Goal: Task Accomplishment & Management: Manage account settings

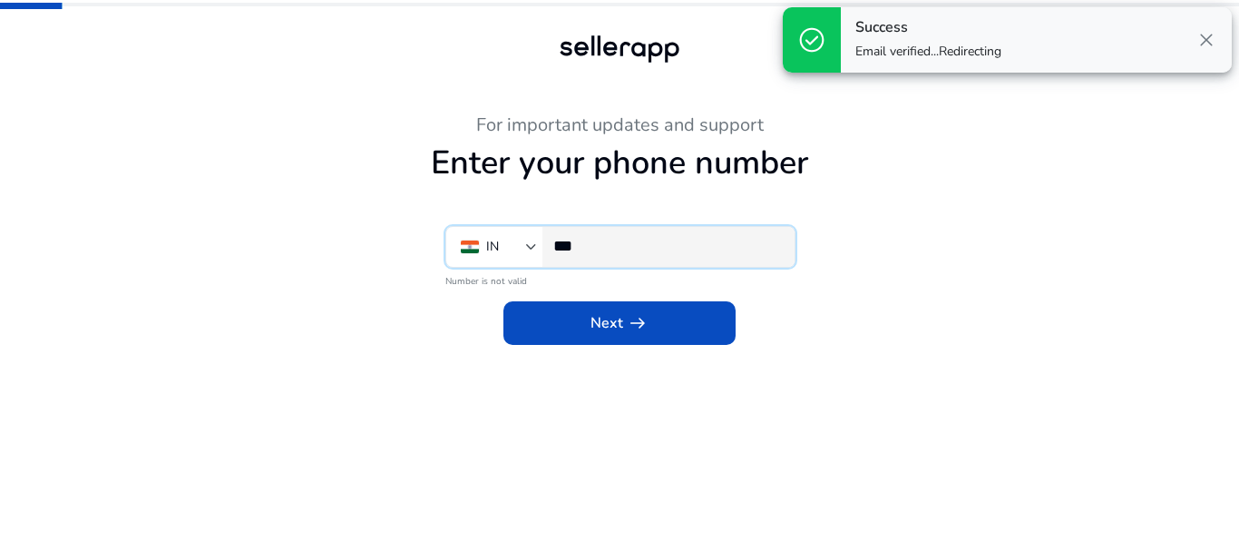
click at [716, 238] on input "***" at bounding box center [666, 246] width 227 height 20
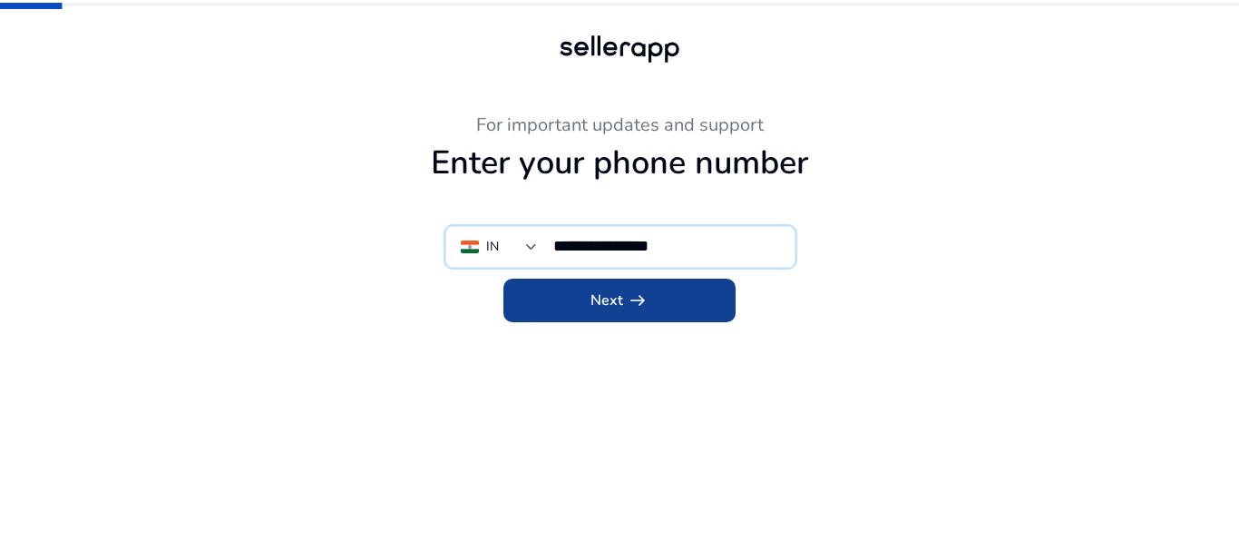
type input "**********"
click at [629, 303] on span "arrow_right_alt" at bounding box center [638, 300] width 22 height 22
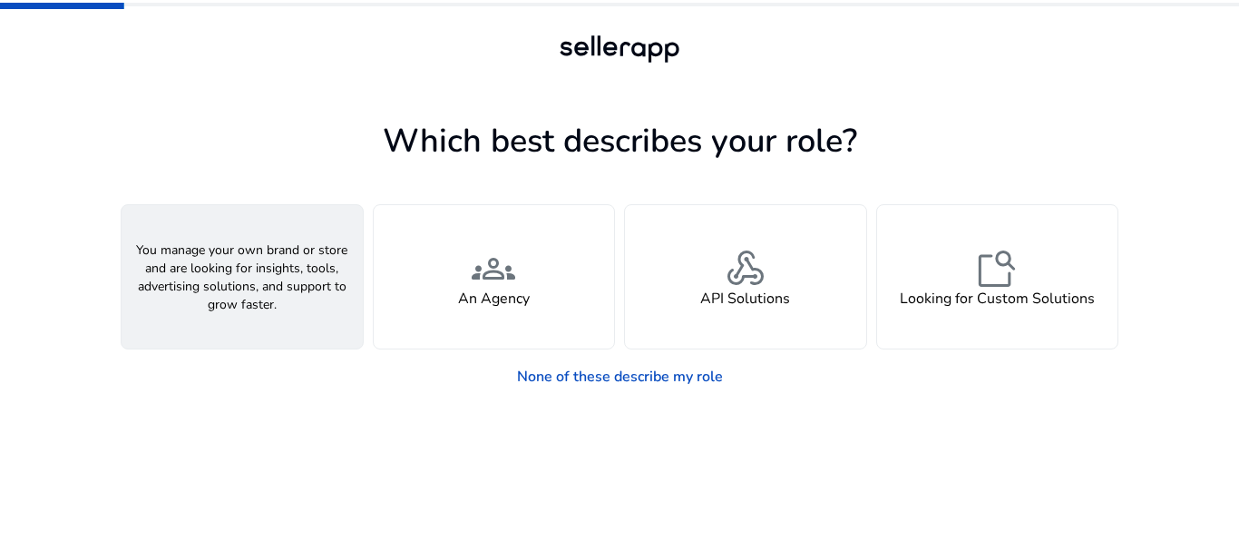
click at [289, 271] on div "person A Seller" at bounding box center [242, 276] width 241 height 143
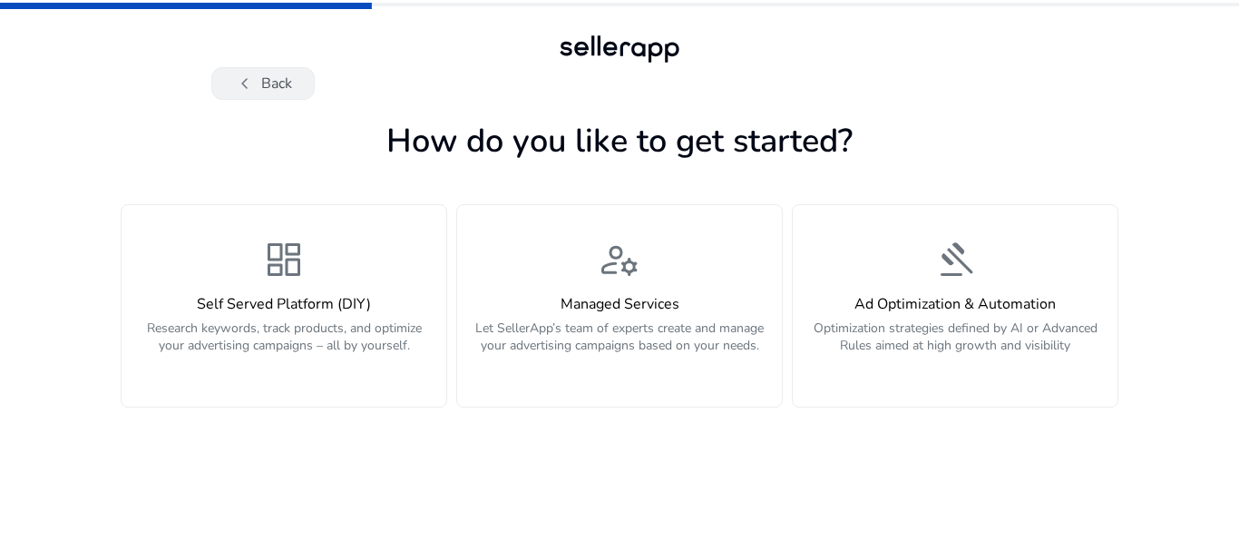
click at [253, 86] on span "chevron_left" at bounding box center [245, 84] width 22 height 22
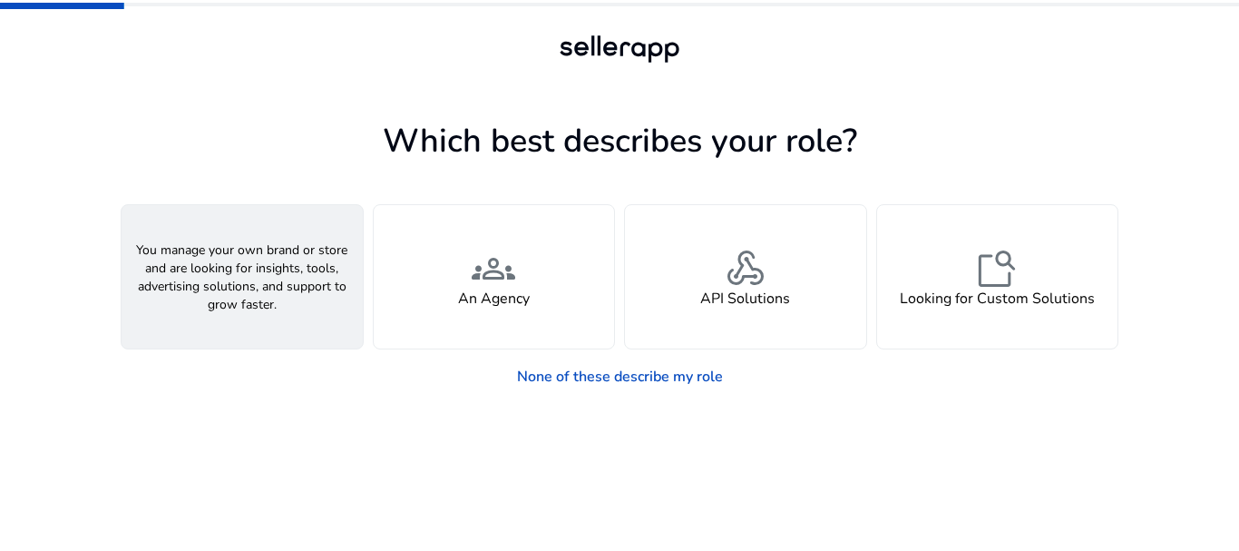
click at [310, 293] on div "person A Seller" at bounding box center [242, 276] width 241 height 143
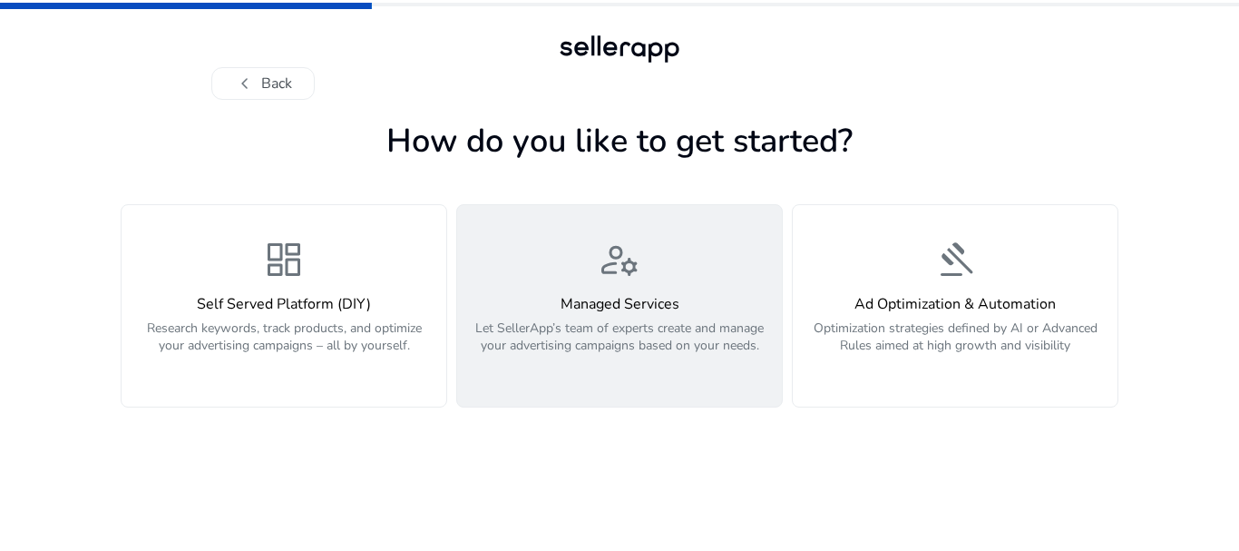
click at [650, 327] on p "Let SellerApp’s team of experts create and manage your advertising campaigns ba…" at bounding box center [619, 346] width 303 height 54
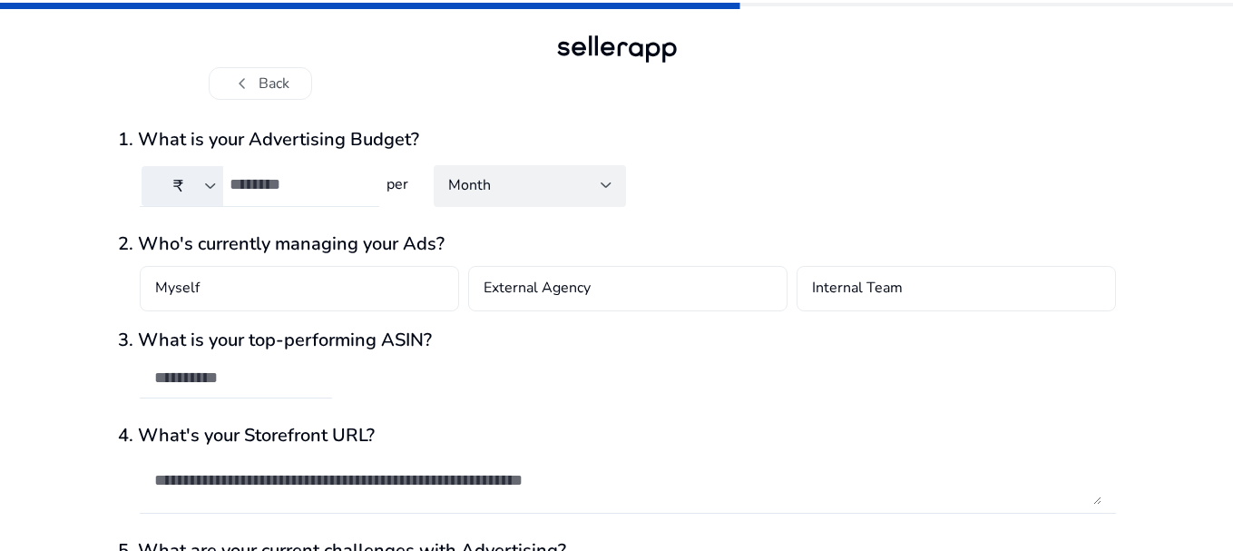
click at [269, 183] on input "number" at bounding box center [297, 184] width 135 height 20
click at [485, 192] on span "Month" at bounding box center [469, 185] width 43 height 20
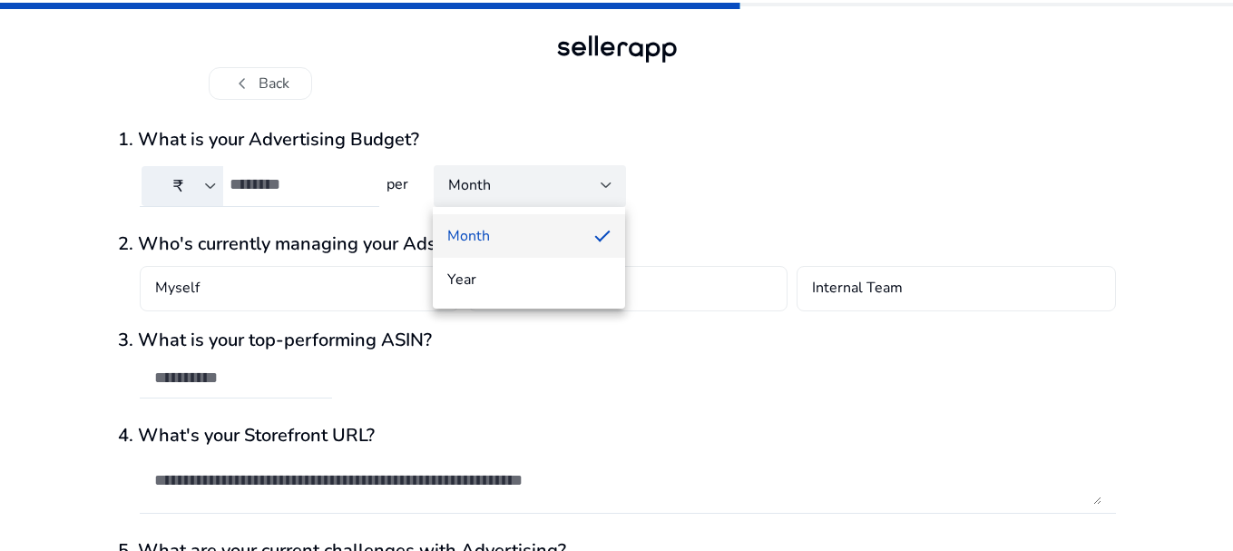
click at [327, 186] on div at bounding box center [616, 275] width 1233 height 551
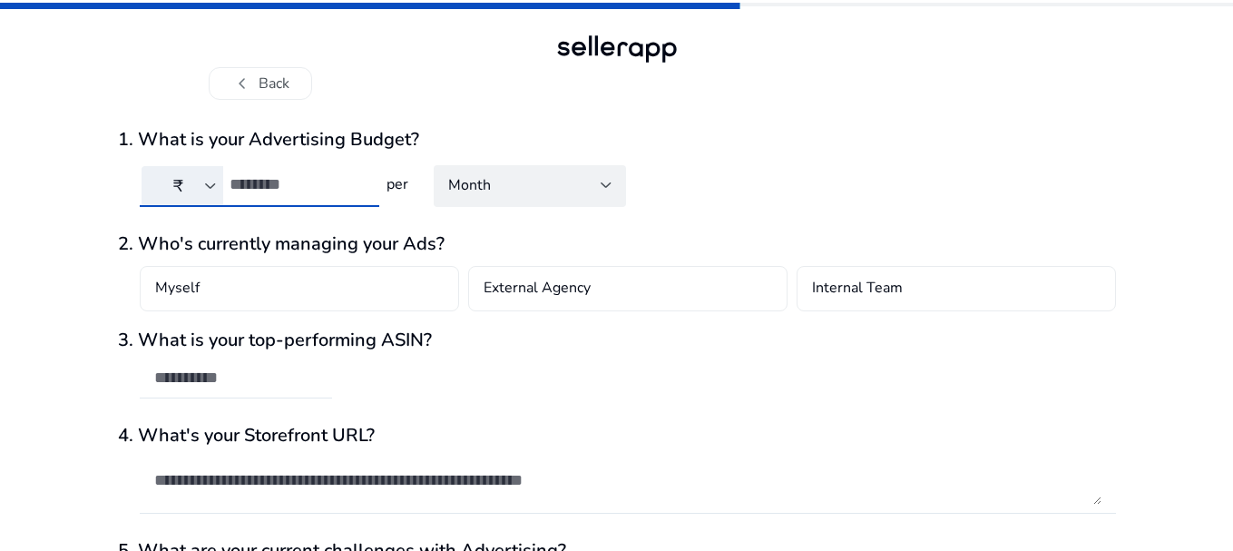
click at [316, 187] on input "****" at bounding box center [297, 184] width 135 height 20
type input "*"
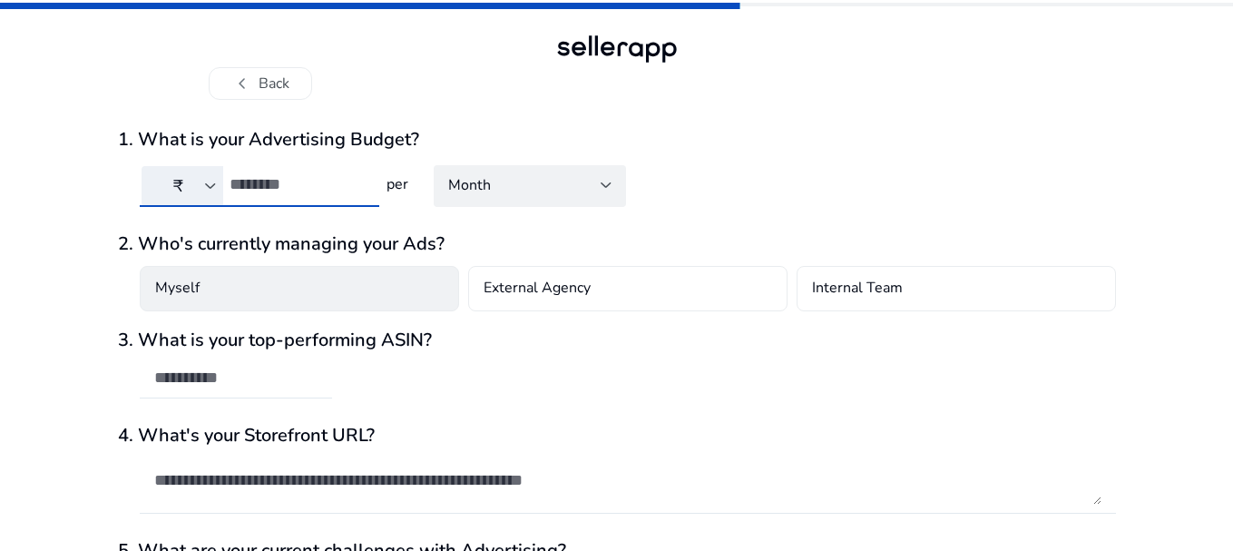
type input "*****"
click at [351, 283] on div "Myself" at bounding box center [299, 288] width 319 height 45
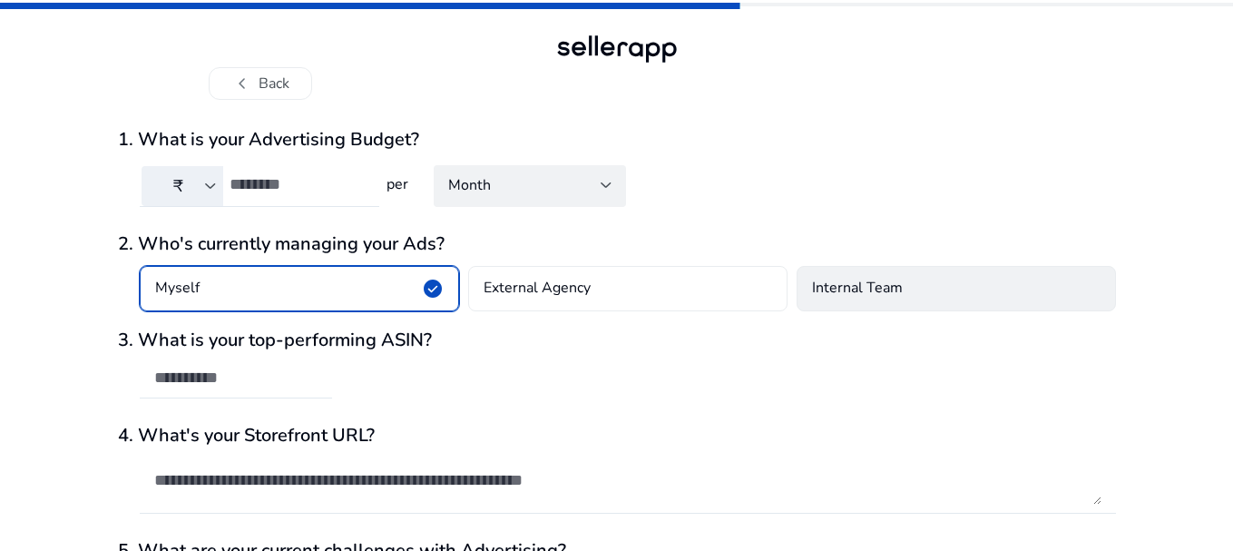
click at [878, 284] on h4 "Internal Team" at bounding box center [857, 289] width 91 height 22
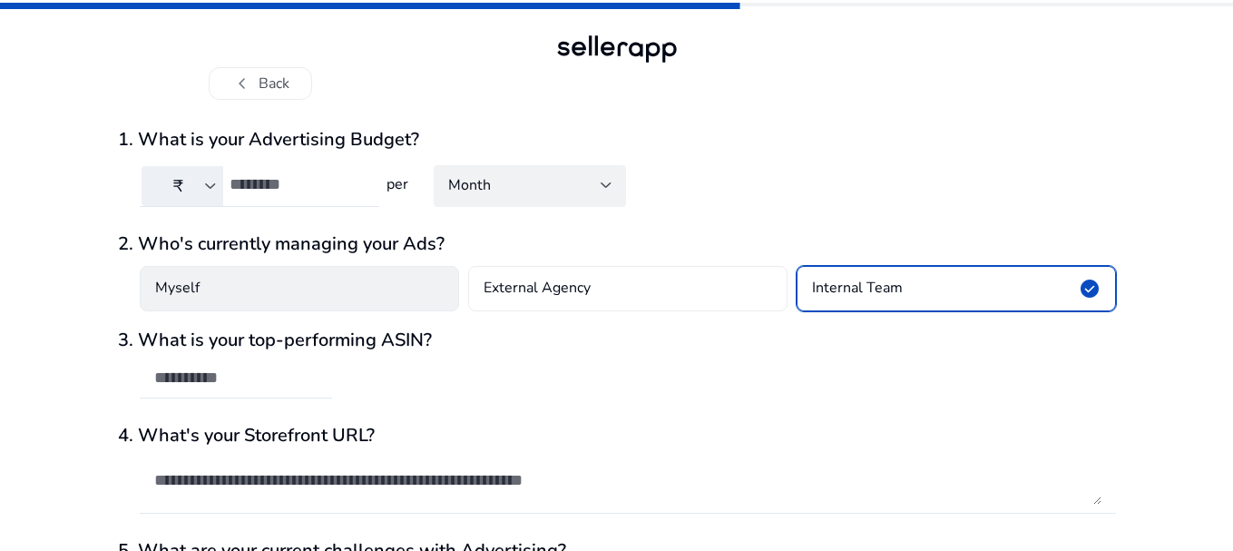
click at [348, 292] on div "Myself" at bounding box center [299, 288] width 319 height 45
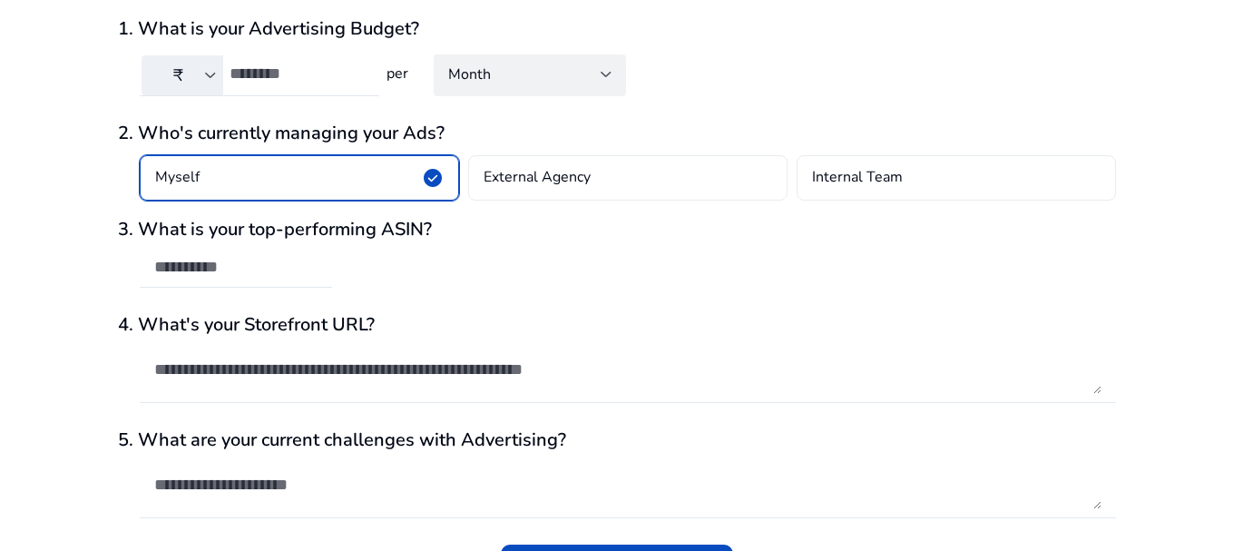
scroll to position [159, 0]
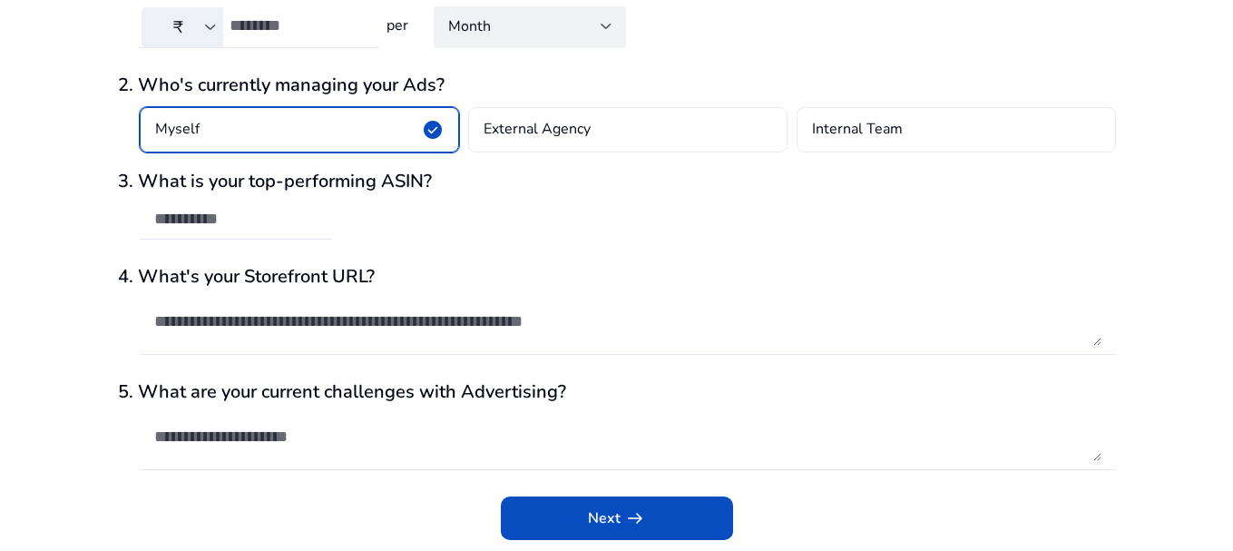
click at [479, 327] on textarea at bounding box center [627, 321] width 947 height 49
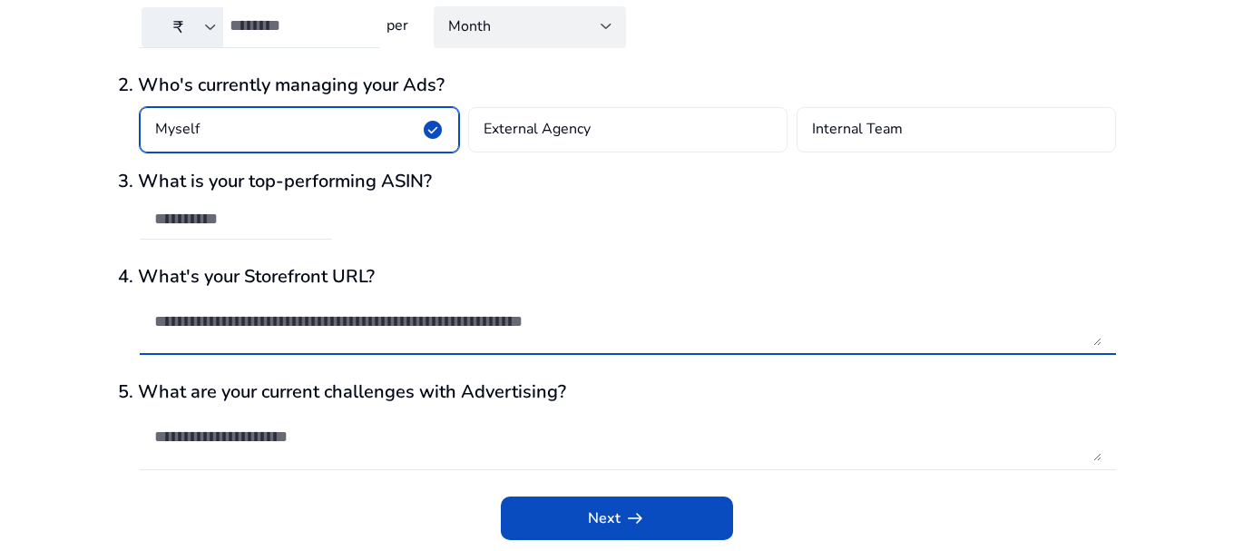
paste textarea "**********"
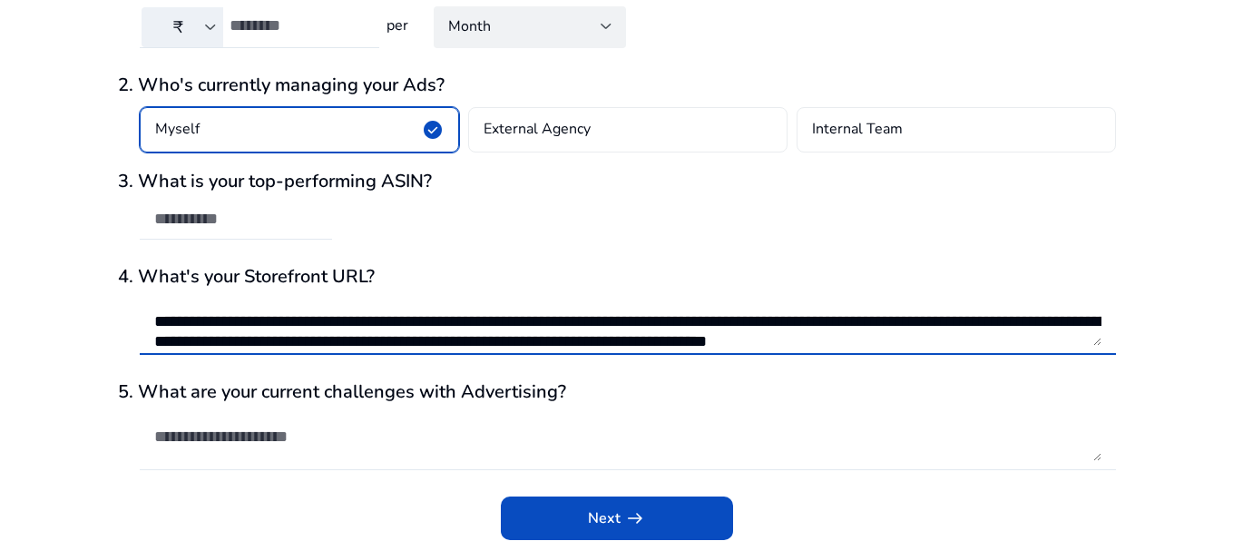
click at [279, 323] on textarea "**********" at bounding box center [627, 321] width 947 height 49
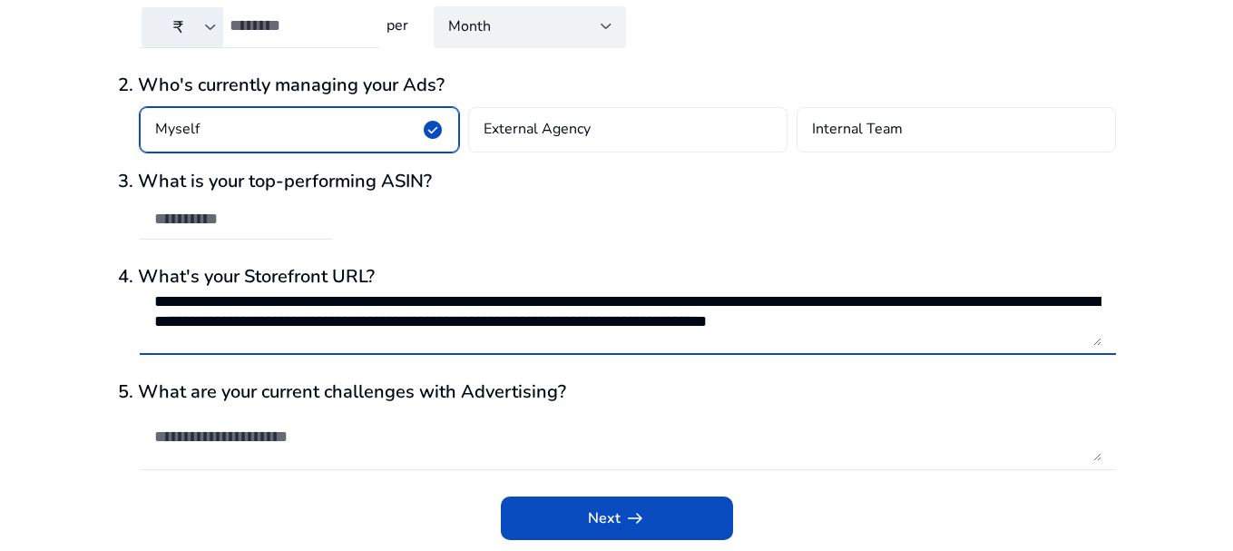
scroll to position [40, 0]
type textarea "**********"
click at [358, 429] on textarea at bounding box center [627, 436] width 947 height 49
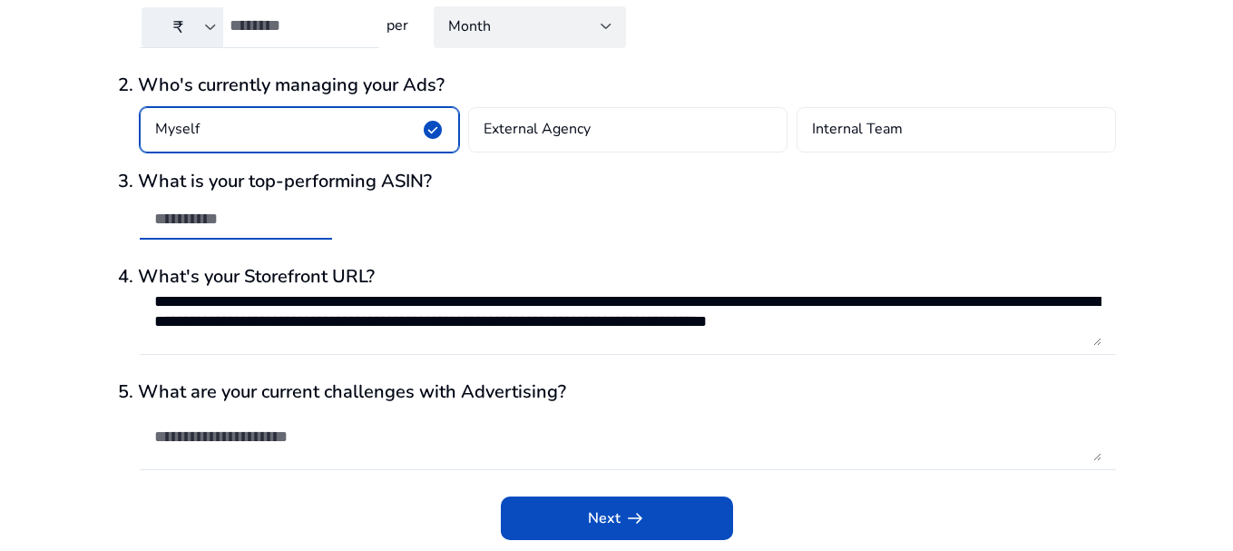
click at [273, 228] on input "text" at bounding box center [235, 219] width 163 height 20
paste input "**********"
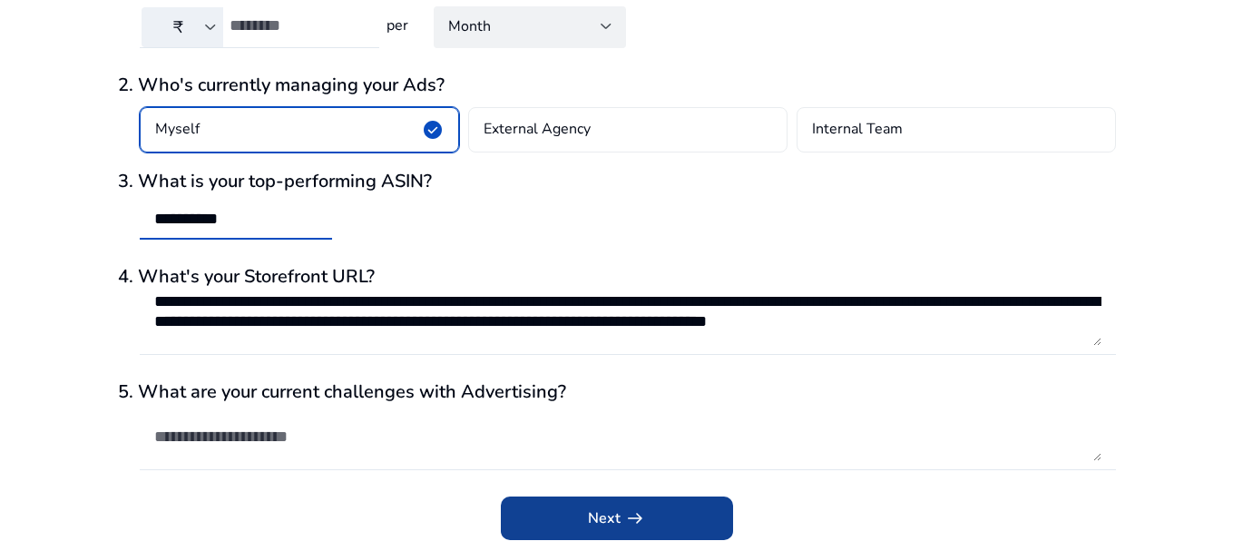
type input "**********"
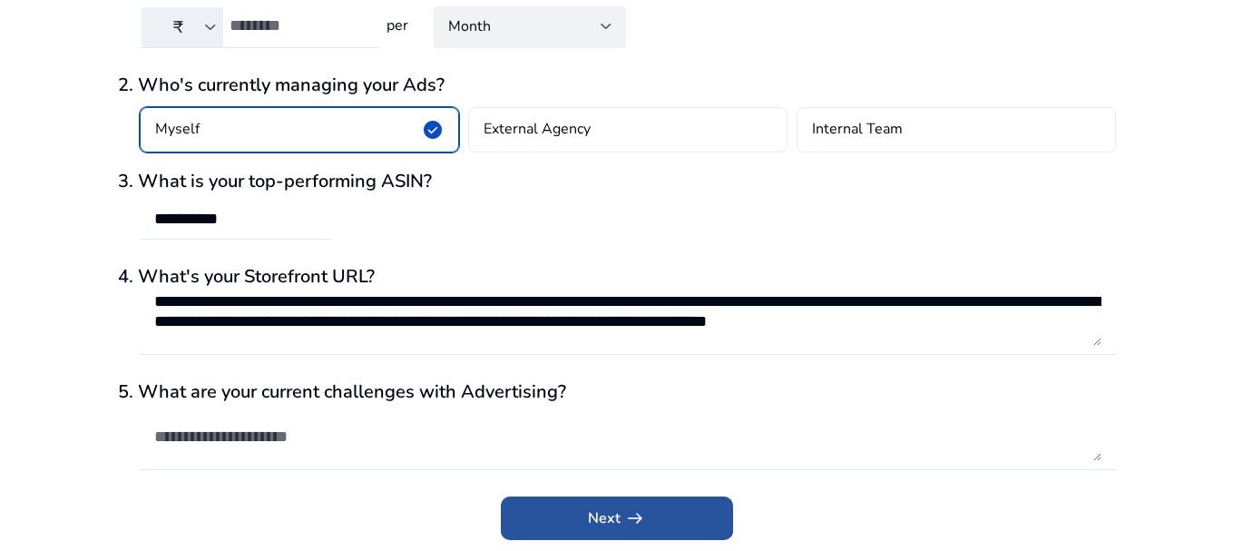
click at [615, 528] on span "Next arrow_right_alt" at bounding box center [617, 518] width 58 height 22
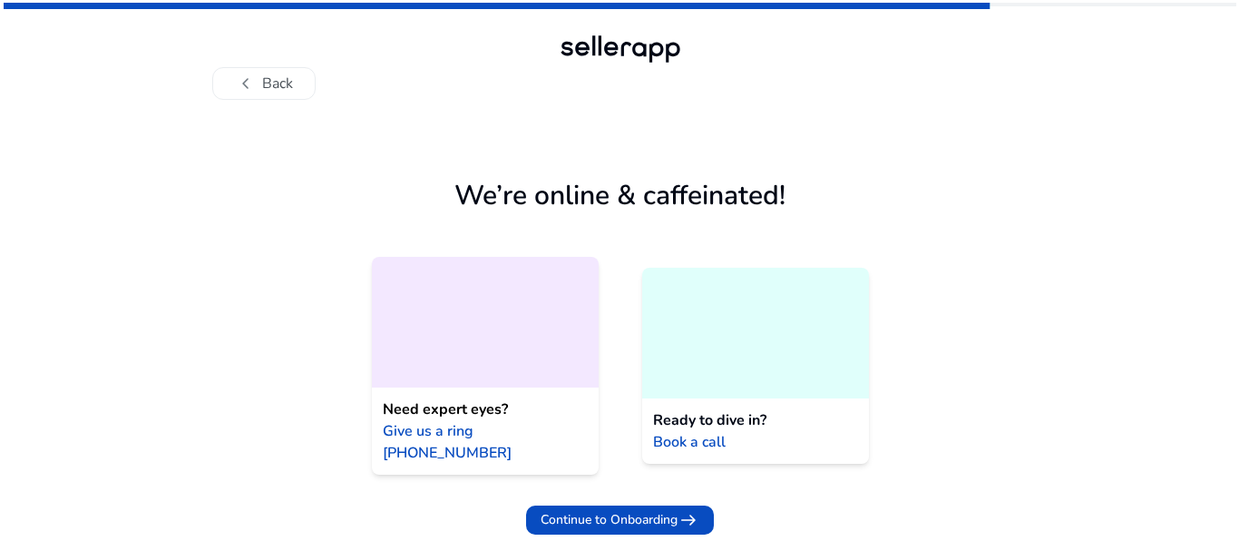
scroll to position [0, 0]
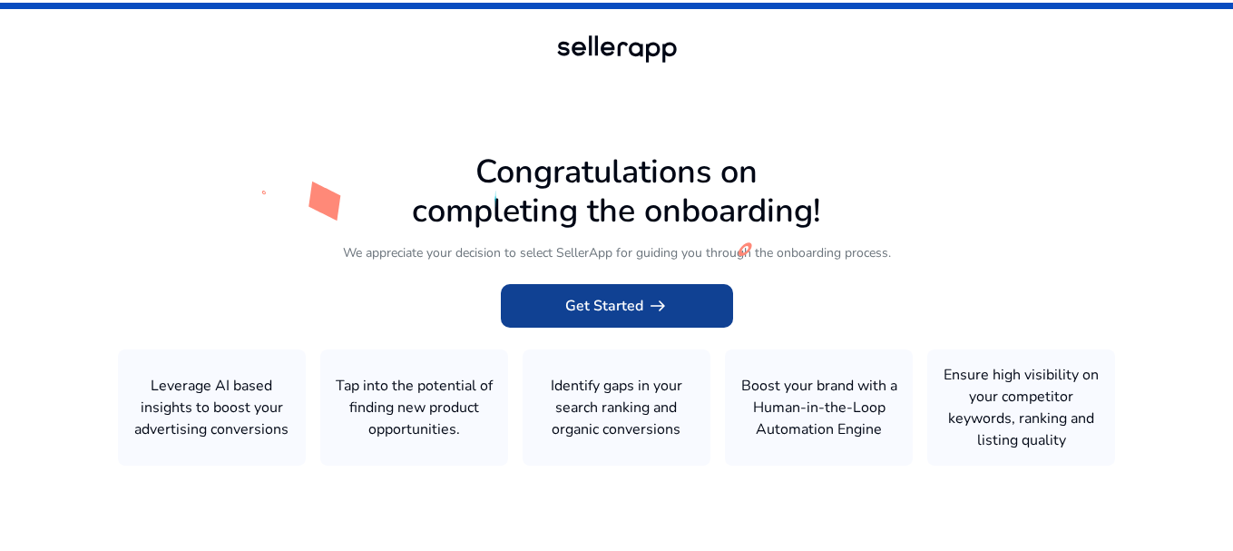
click at [605, 312] on span "Get Started arrow_right_alt" at bounding box center [616, 306] width 103 height 22
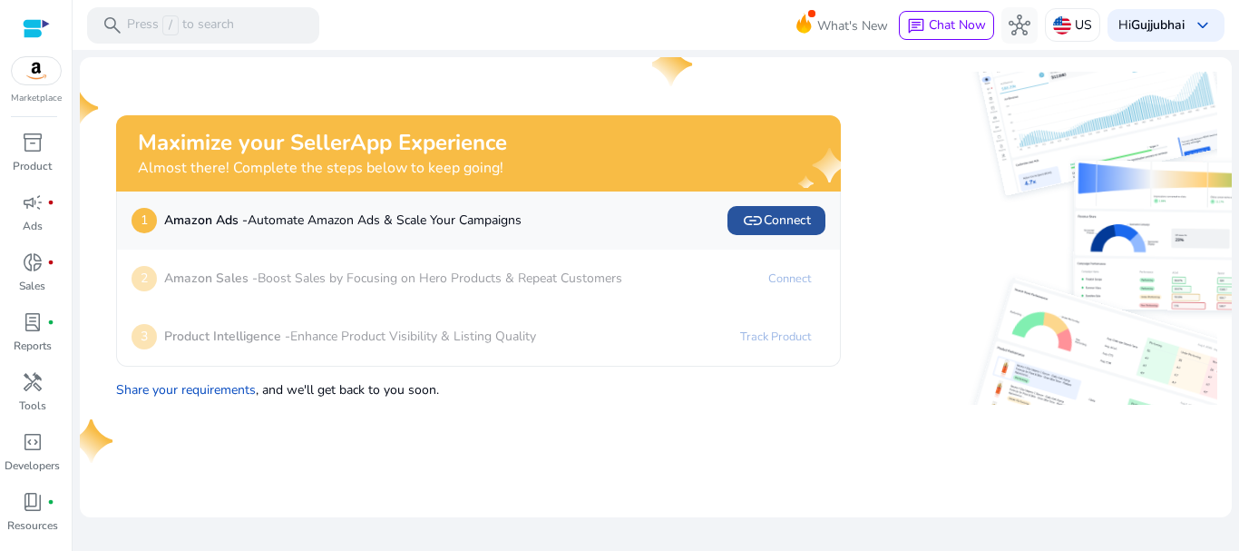
click at [743, 213] on span "link" at bounding box center [753, 221] width 22 height 22
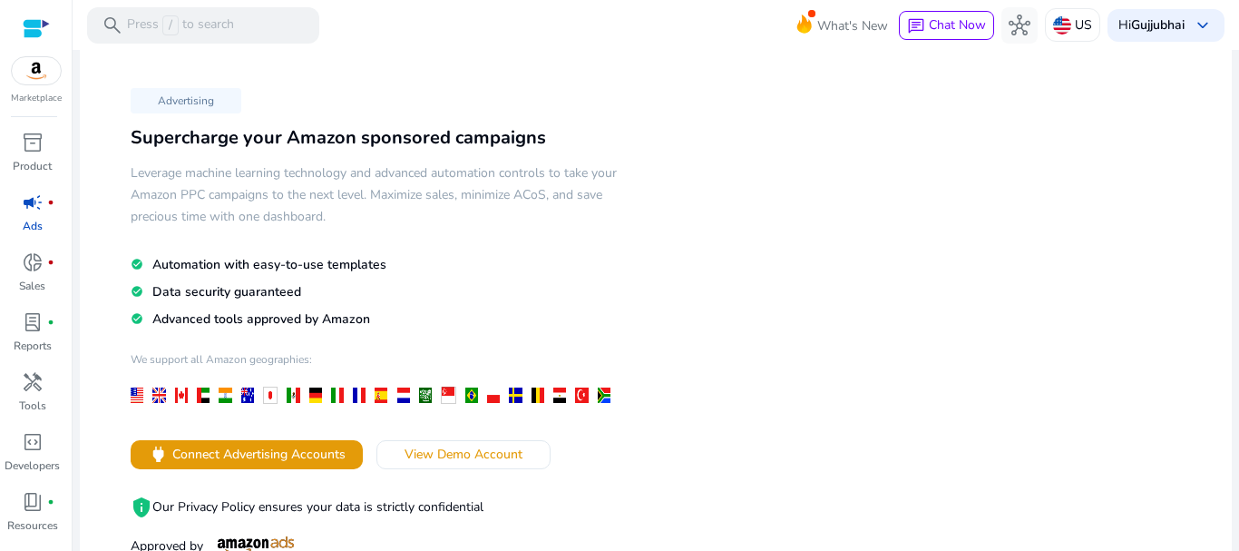
scroll to position [56, 0]
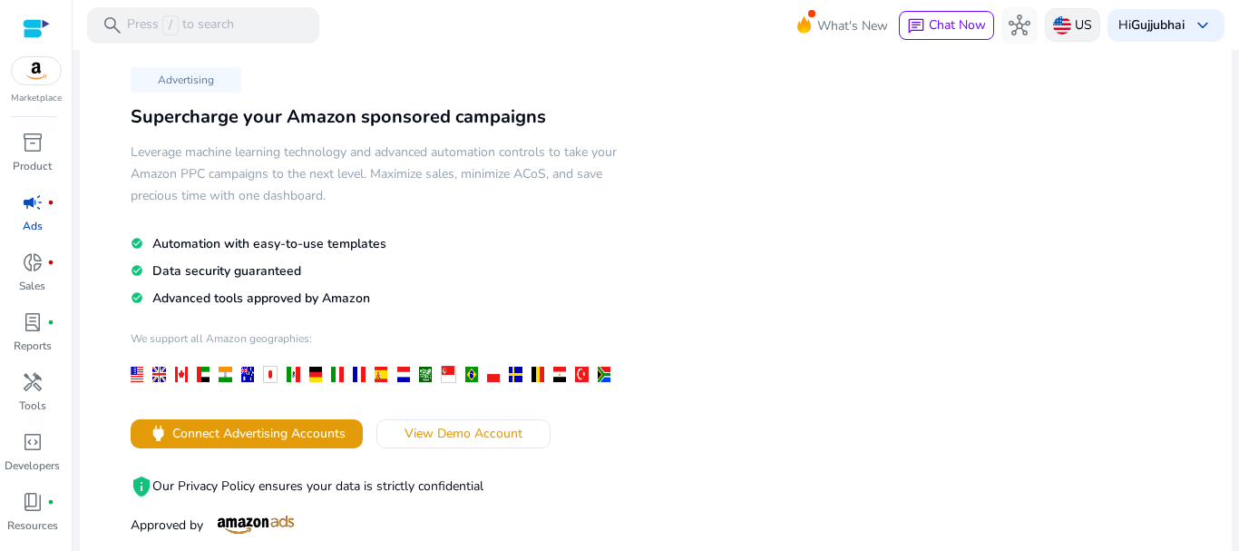
click at [1053, 32] on img at bounding box center [1062, 25] width 18 height 18
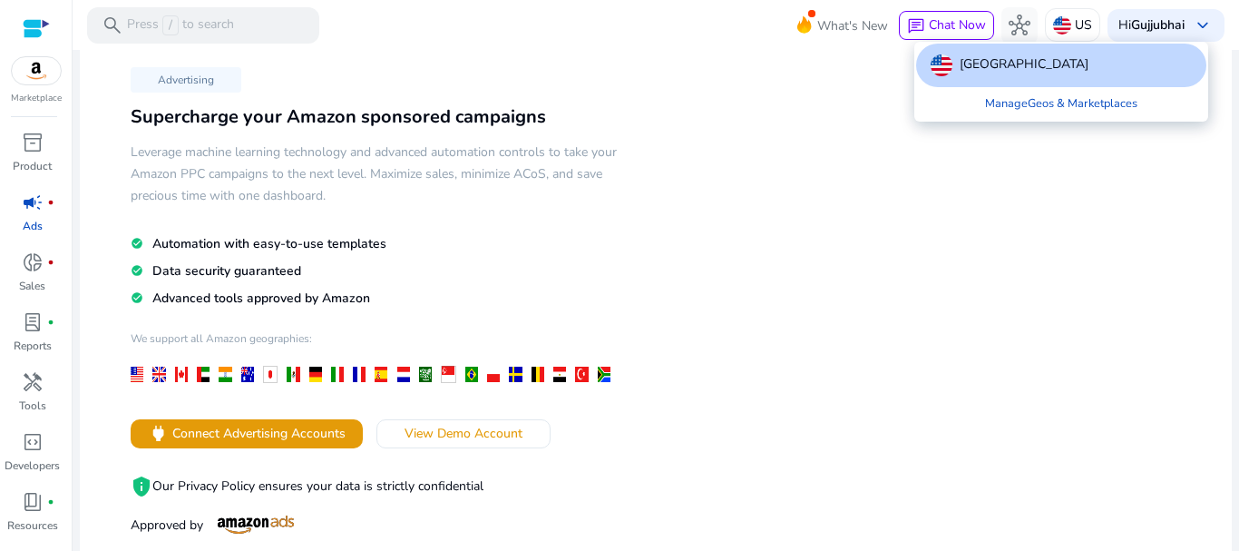
click at [1062, 58] on div "[GEOGRAPHIC_DATA]" at bounding box center [1061, 66] width 290 height 44
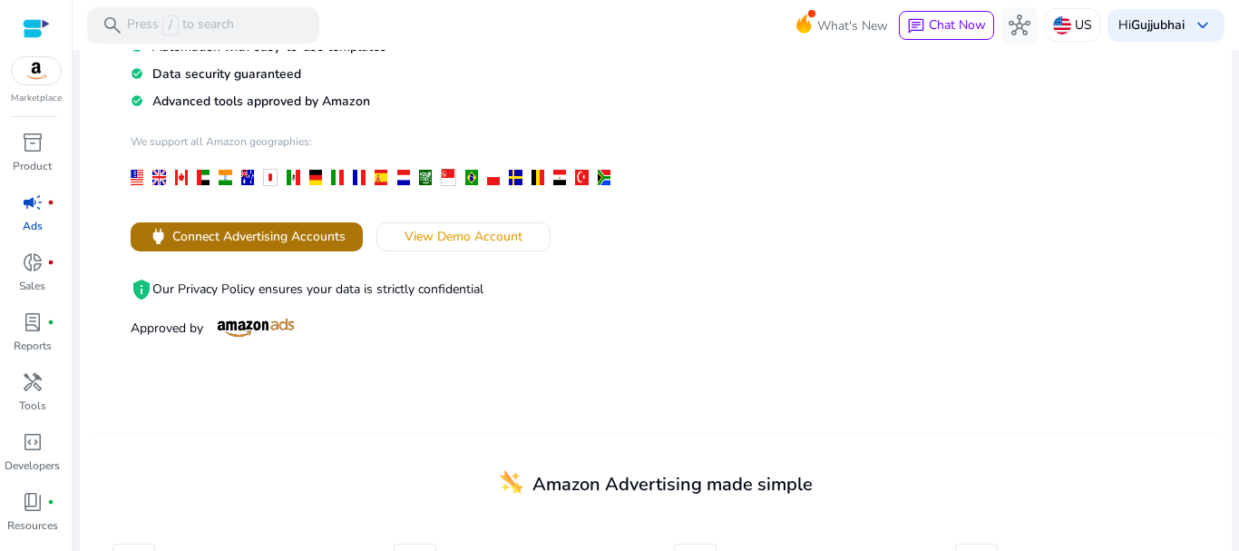
scroll to position [254, 0]
click at [245, 243] on span "Connect Advertising Accounts" at bounding box center [258, 235] width 173 height 19
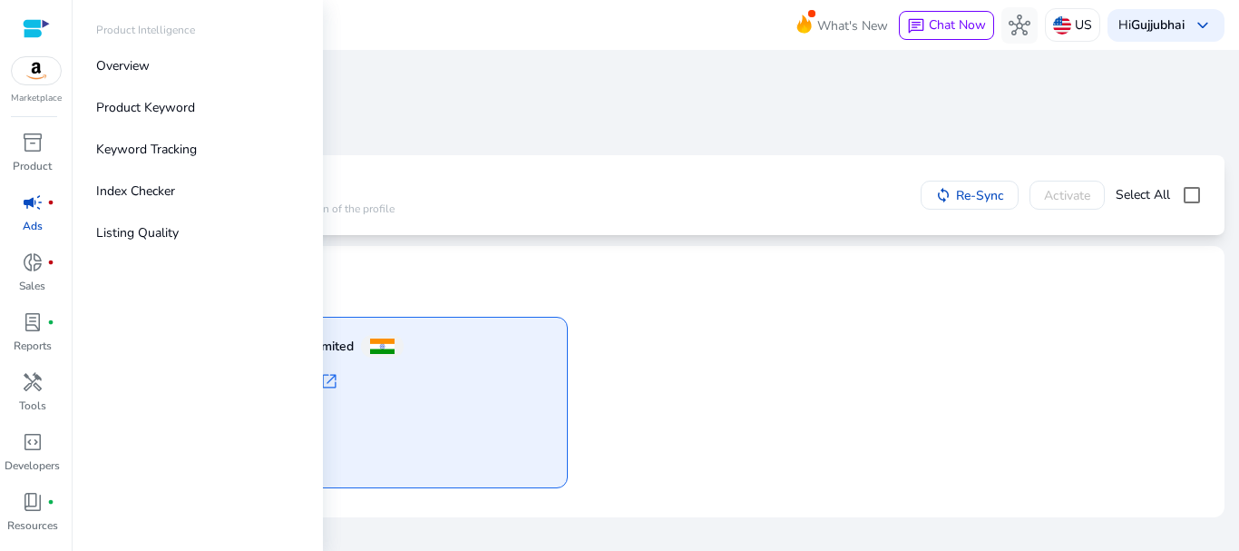
click at [28, 62] on img at bounding box center [36, 70] width 49 height 27
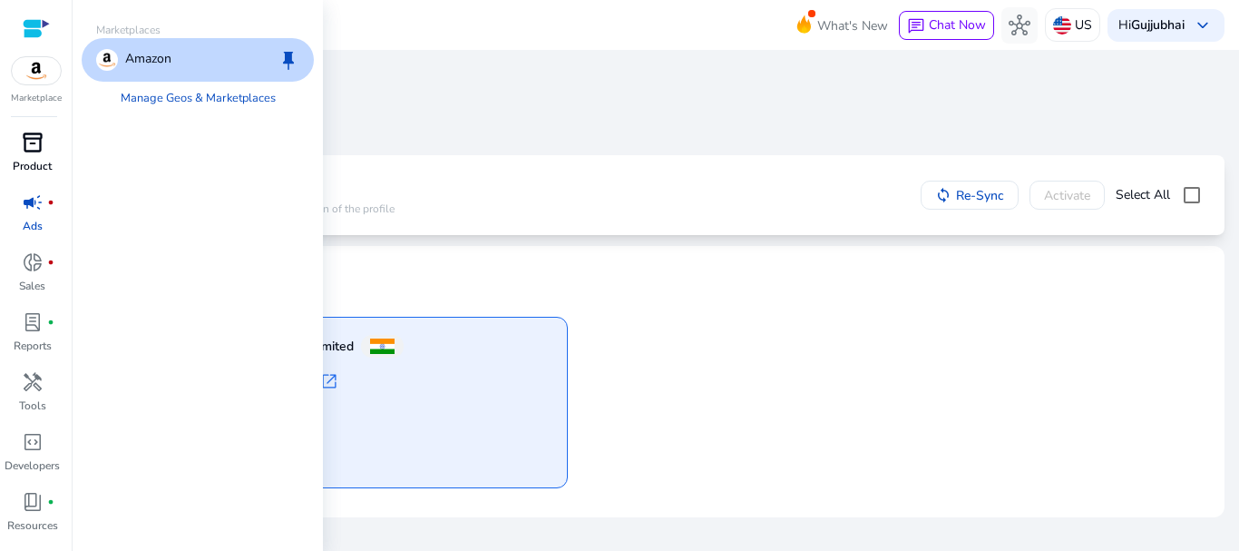
click at [29, 163] on p "Product" at bounding box center [32, 166] width 39 height 16
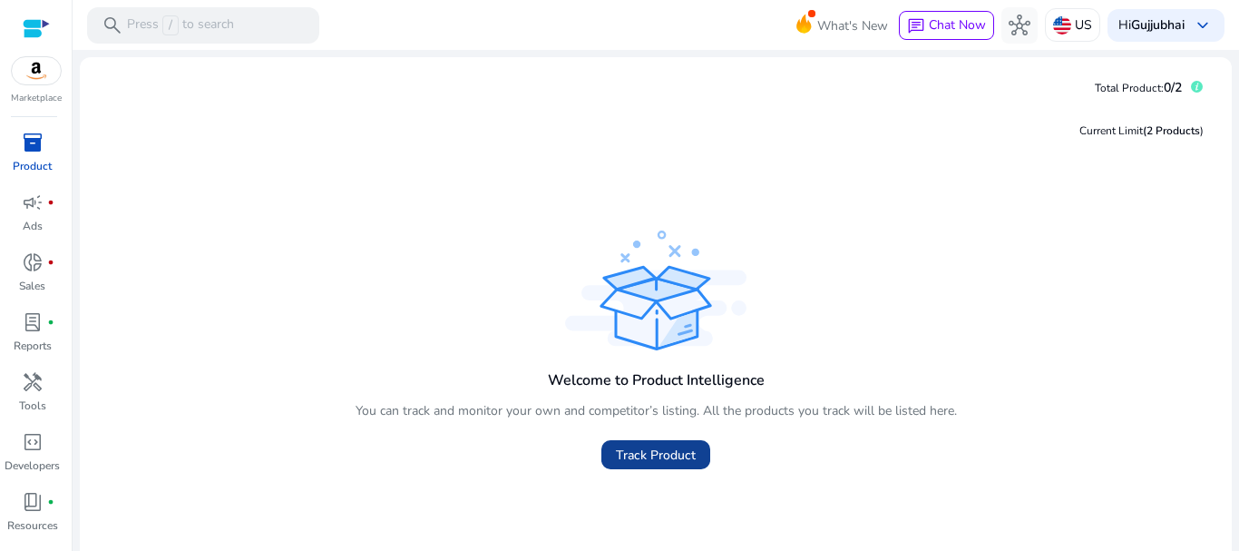
click at [673, 458] on span "Track Product" at bounding box center [656, 454] width 80 height 19
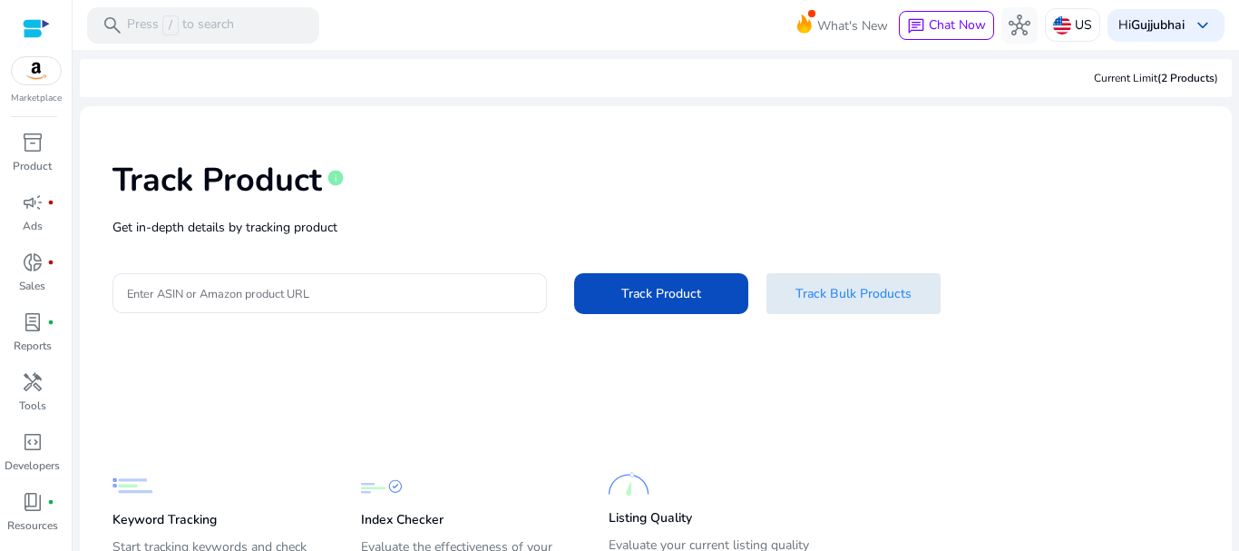
click at [857, 288] on span "Track Bulk Products" at bounding box center [854, 293] width 116 height 19
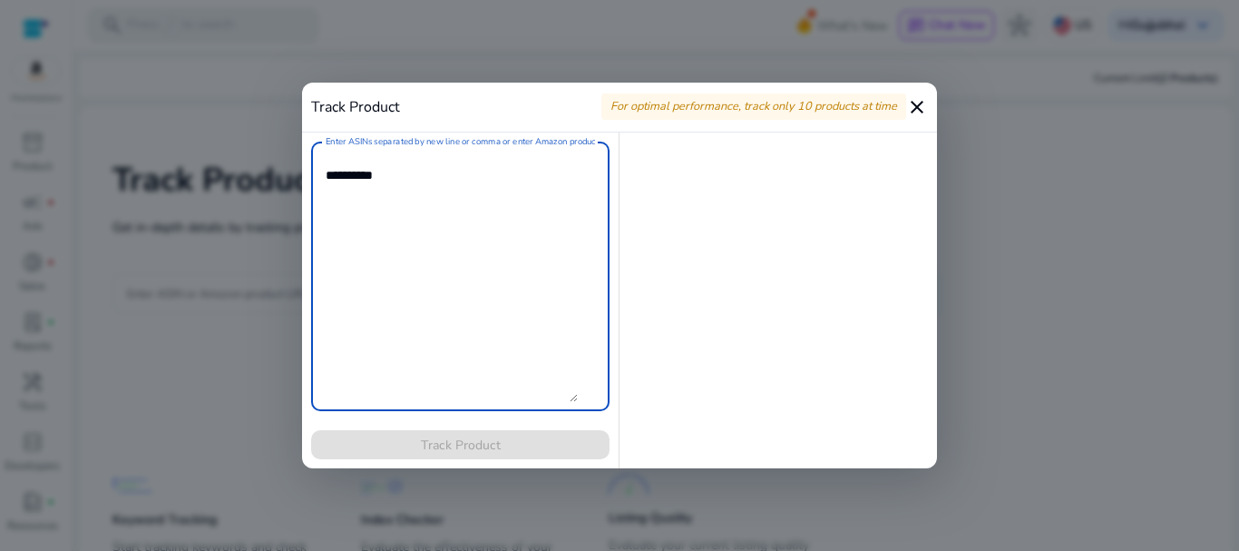
click at [921, 98] on mat-icon "close" at bounding box center [917, 107] width 22 height 22
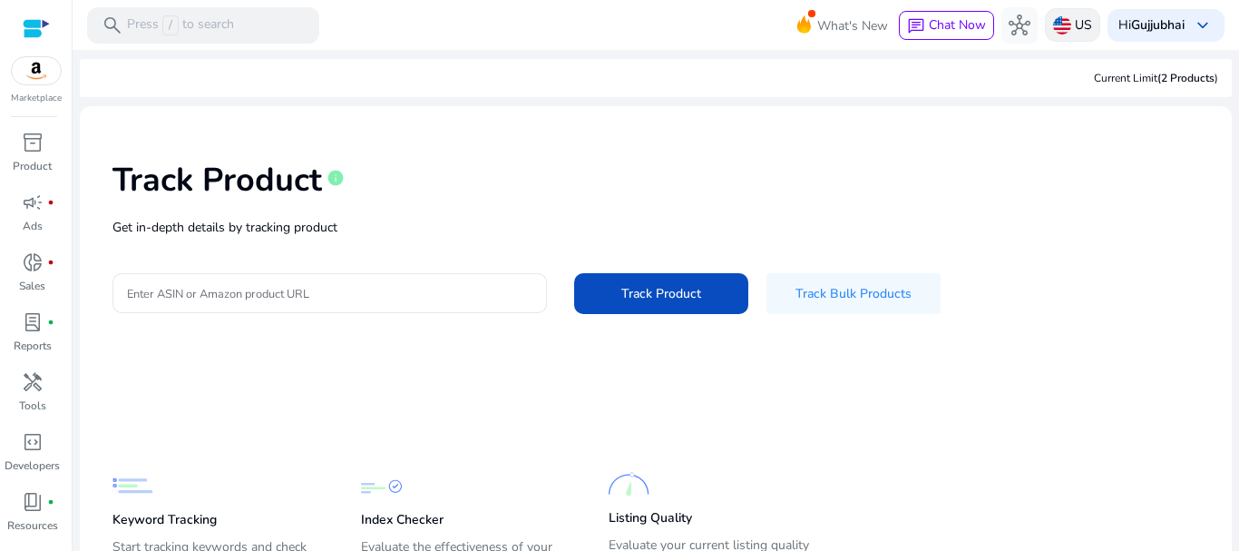
click at [1075, 33] on p "US" at bounding box center [1083, 25] width 17 height 32
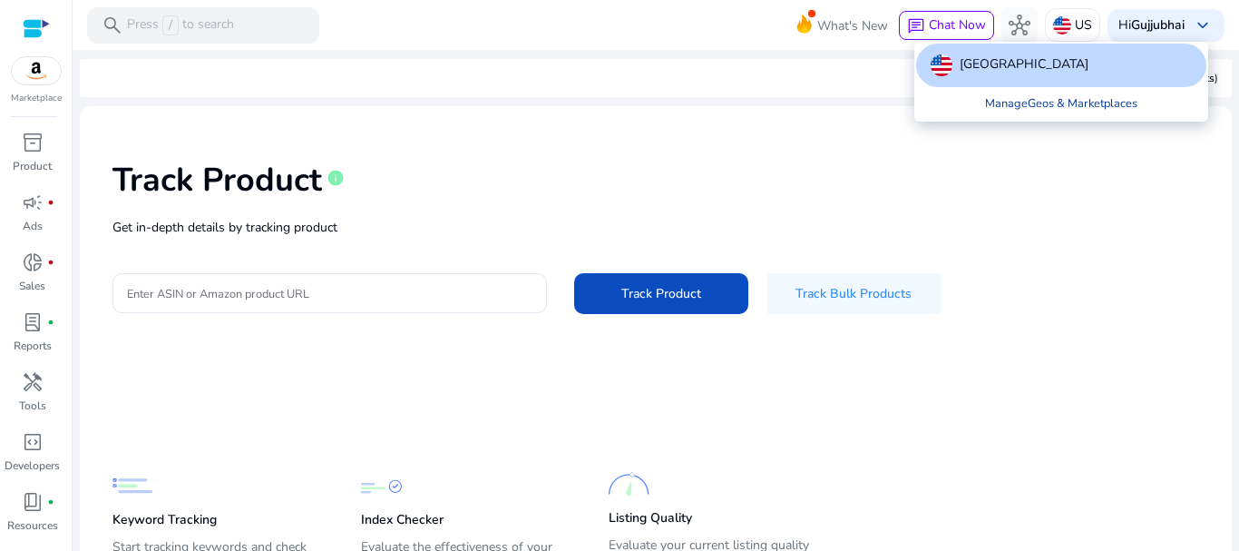
click at [1099, 96] on link "Manage Geos & Marketplaces" at bounding box center [1061, 103] width 181 height 33
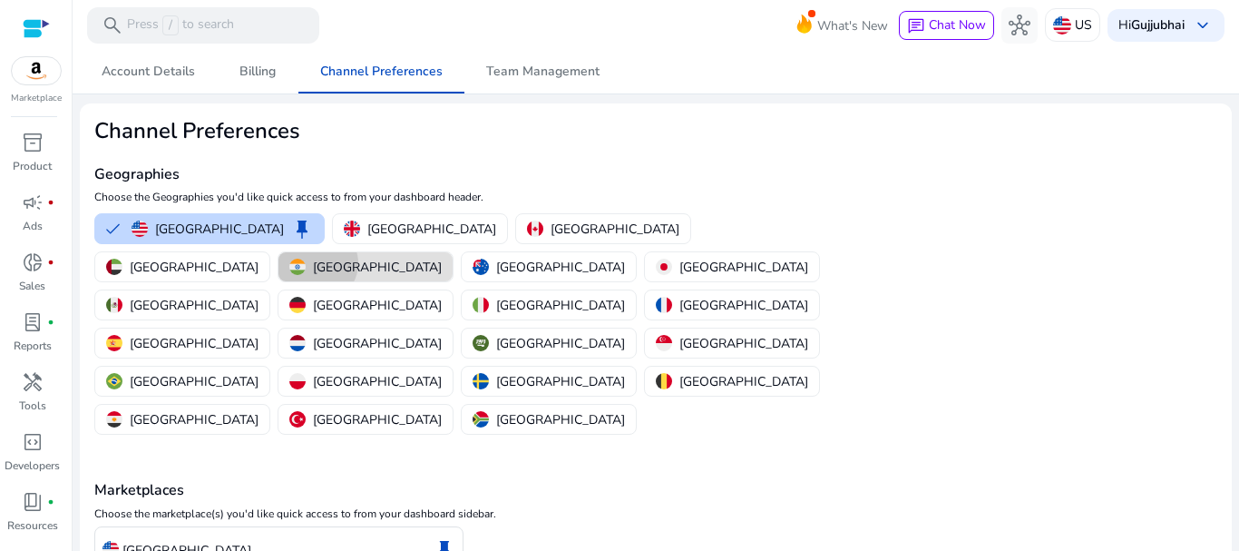
click at [442, 258] on p "[GEOGRAPHIC_DATA]" at bounding box center [377, 267] width 129 height 19
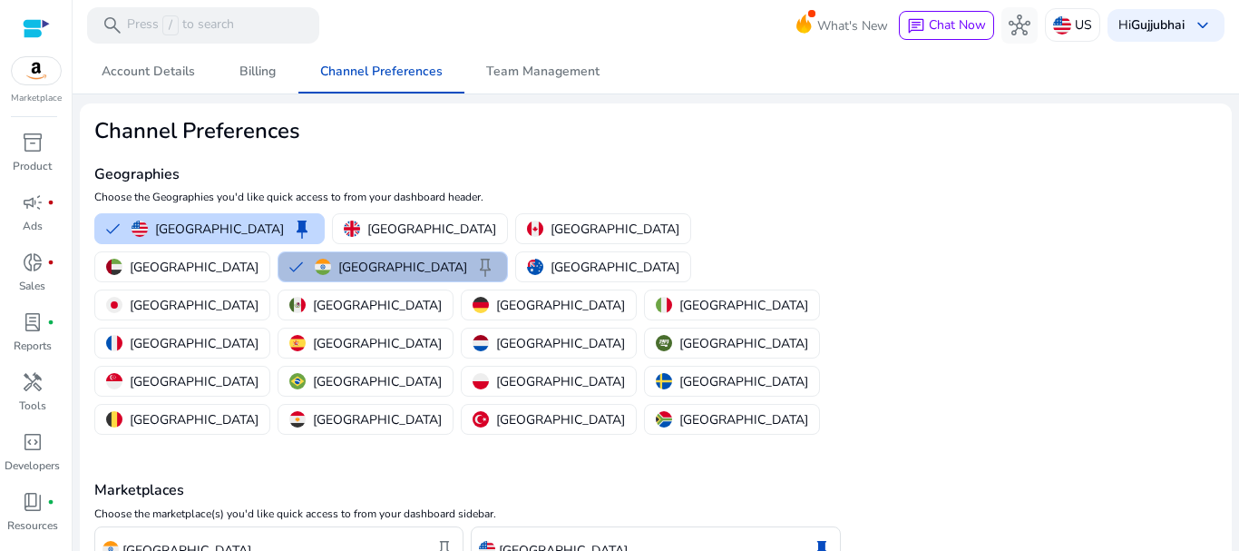
scroll to position [87, 0]
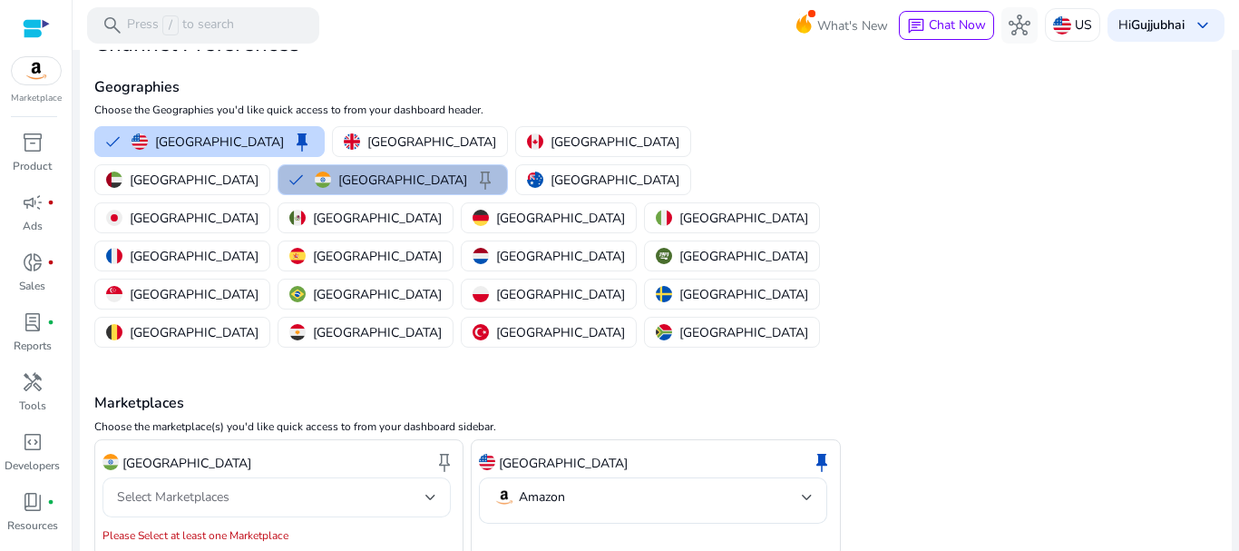
click at [385, 487] on div "Select Marketplaces" at bounding box center [271, 497] width 308 height 20
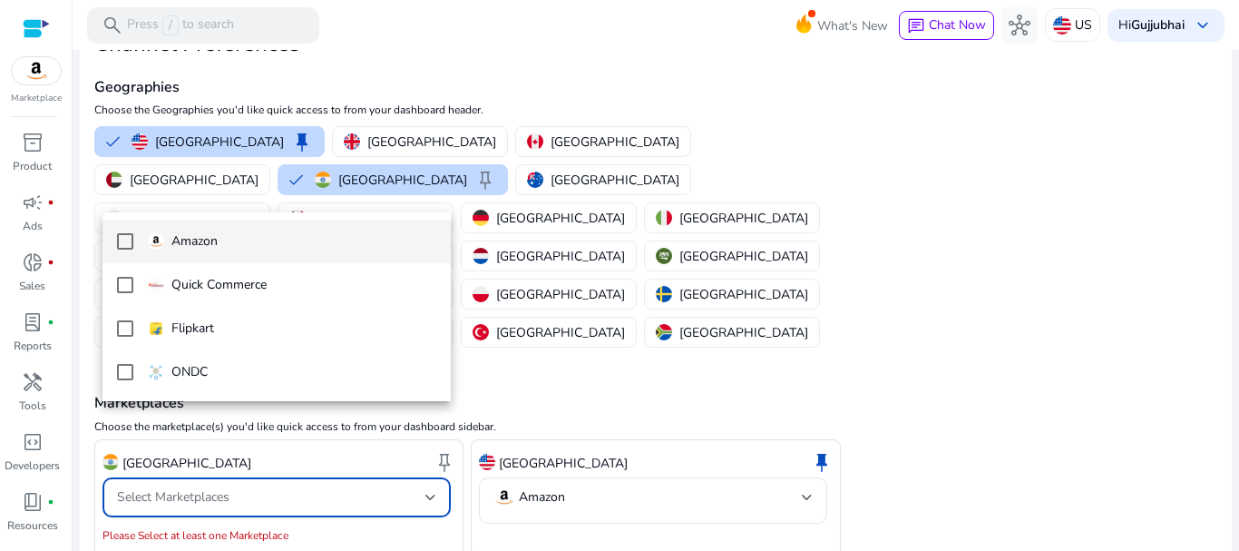
click at [195, 236] on p "Amazon" at bounding box center [194, 241] width 46 height 20
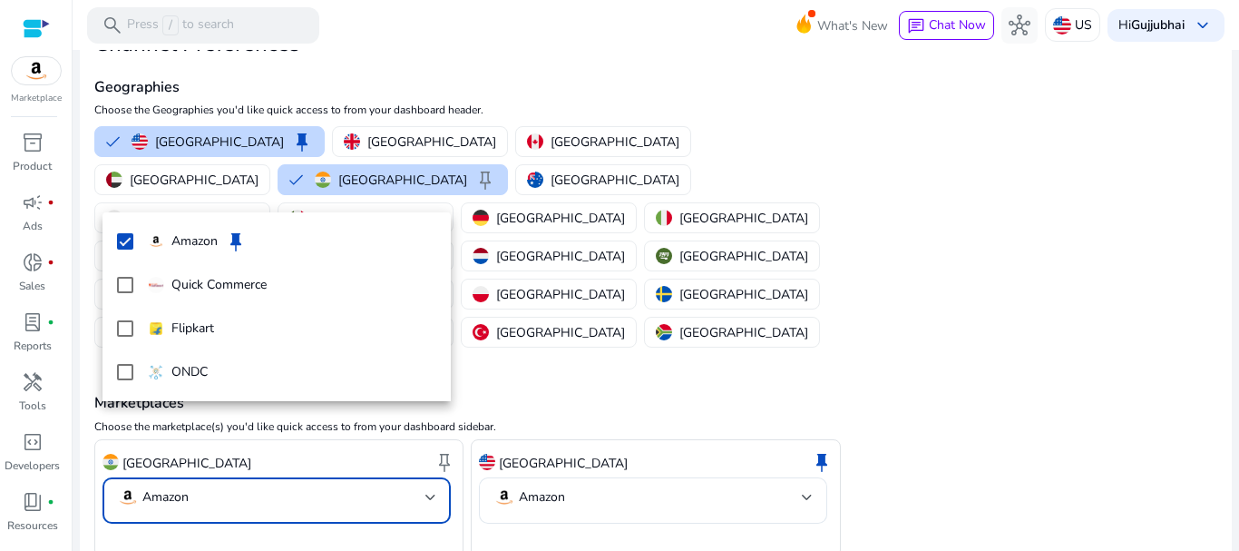
click at [721, 416] on div at bounding box center [619, 275] width 1239 height 551
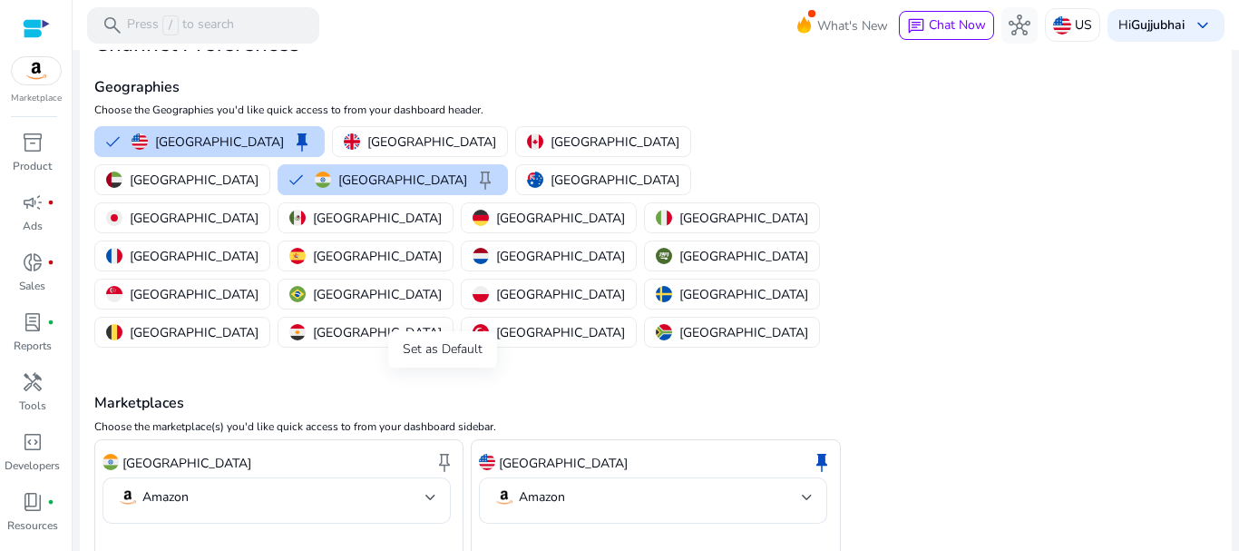
click at [448, 451] on span "keep" at bounding box center [445, 462] width 22 height 22
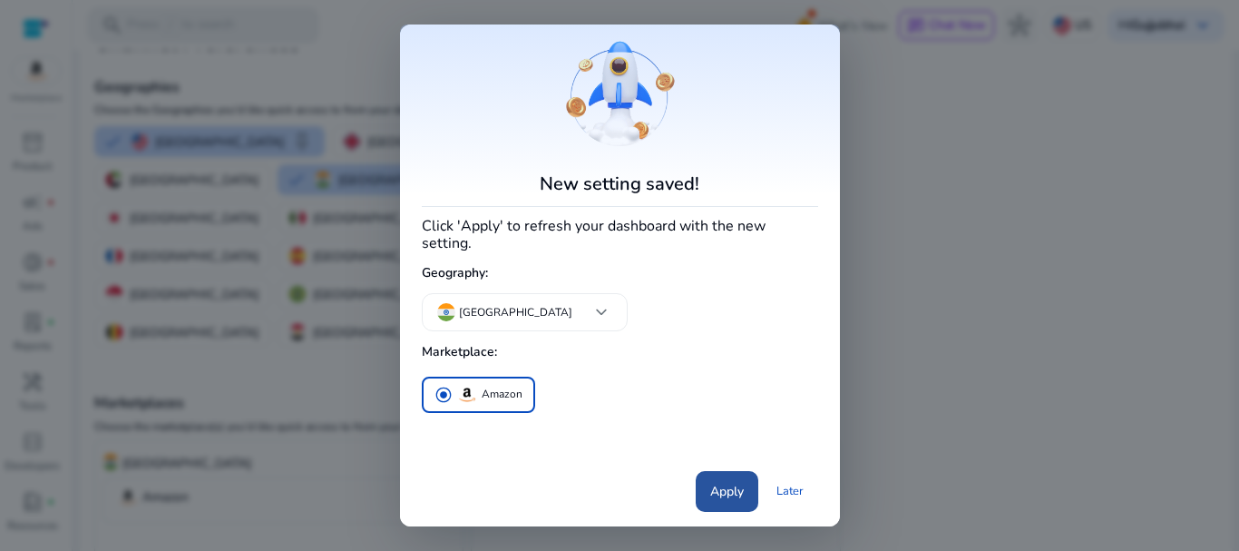
click at [734, 482] on span "Apply" at bounding box center [727, 491] width 34 height 19
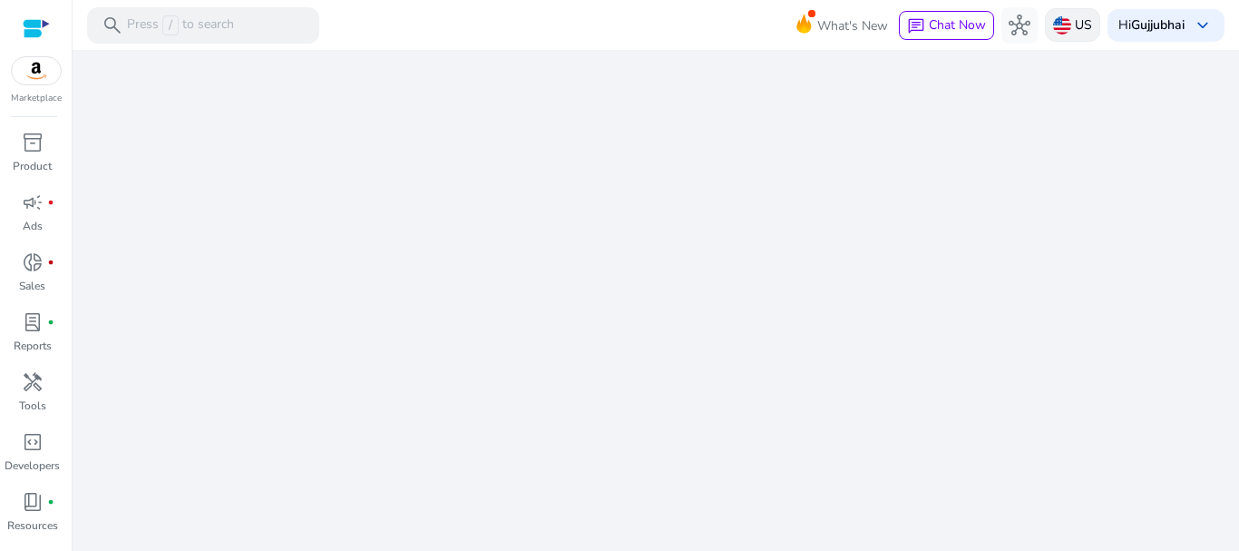
click at [1082, 36] on p "US" at bounding box center [1083, 25] width 17 height 32
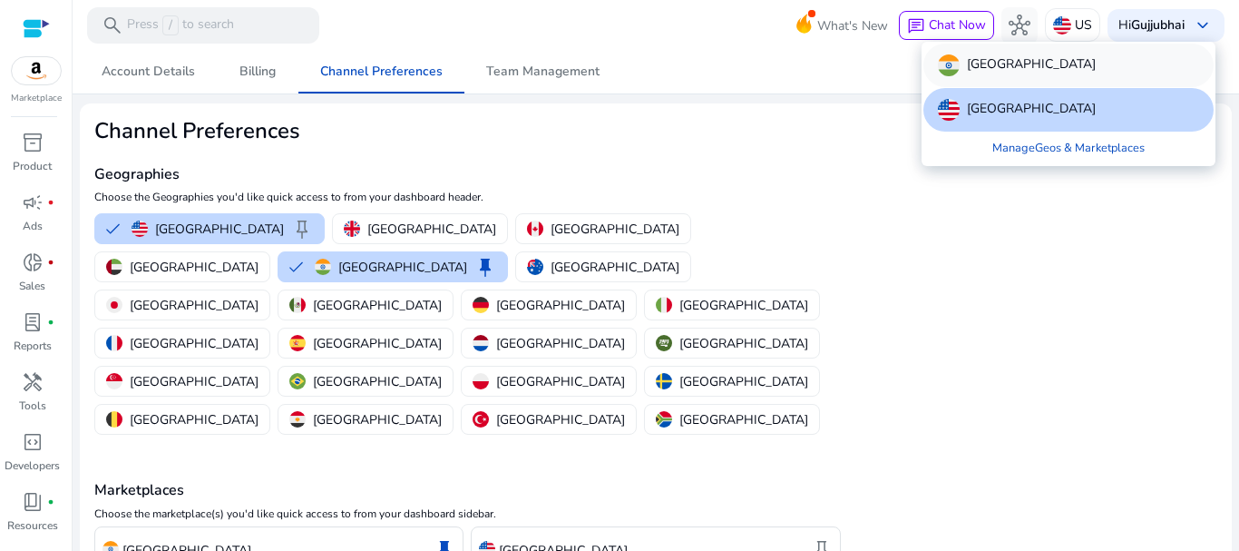
click at [1036, 46] on div "India" at bounding box center [1069, 66] width 290 height 44
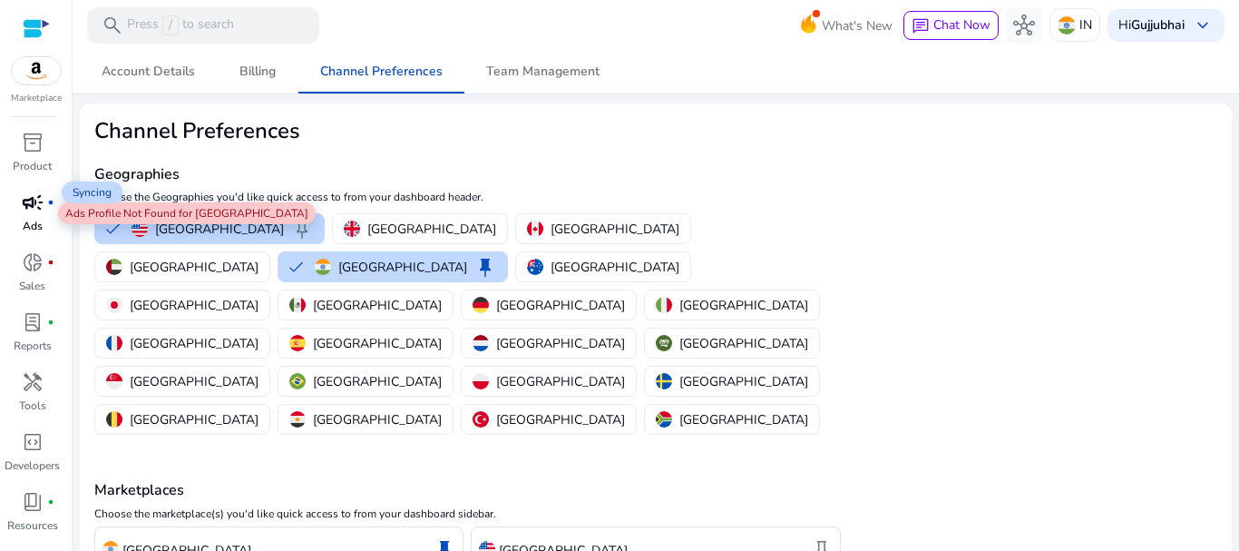
click at [50, 213] on div "campaign fiber_manual_record" at bounding box center [32, 202] width 51 height 29
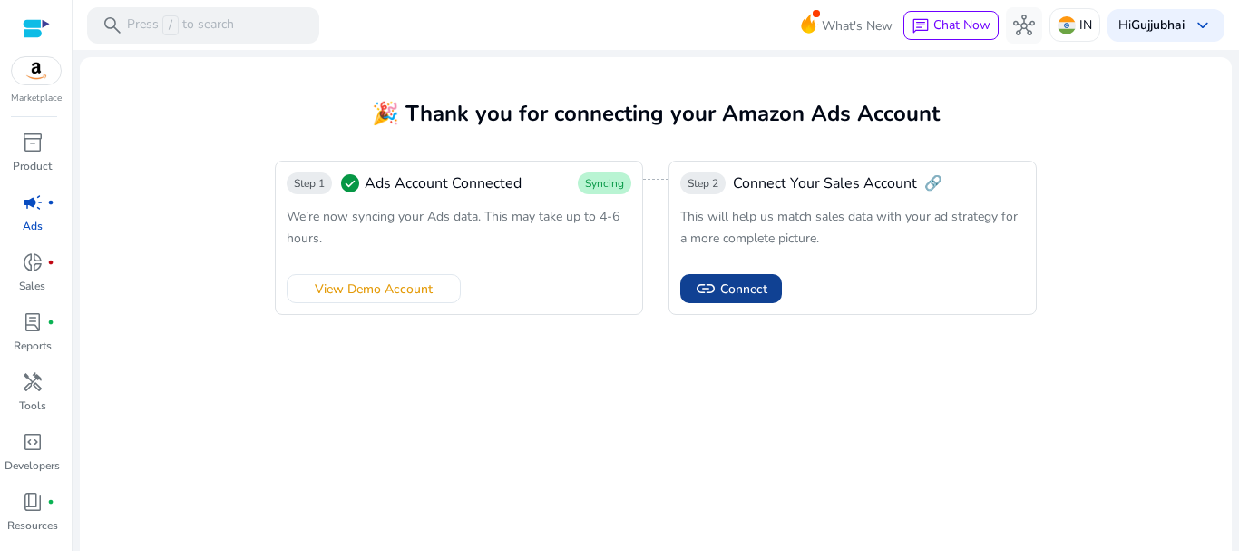
click at [734, 286] on span "Connect" at bounding box center [743, 288] width 47 height 19
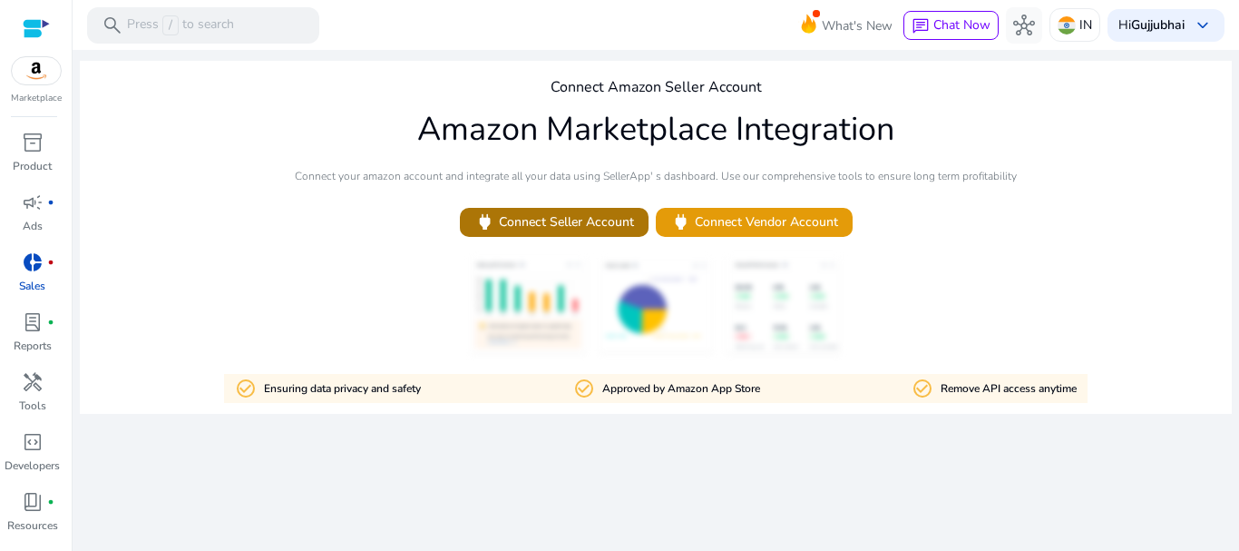
click at [560, 212] on span "power Connect Seller Account" at bounding box center [554, 221] width 160 height 21
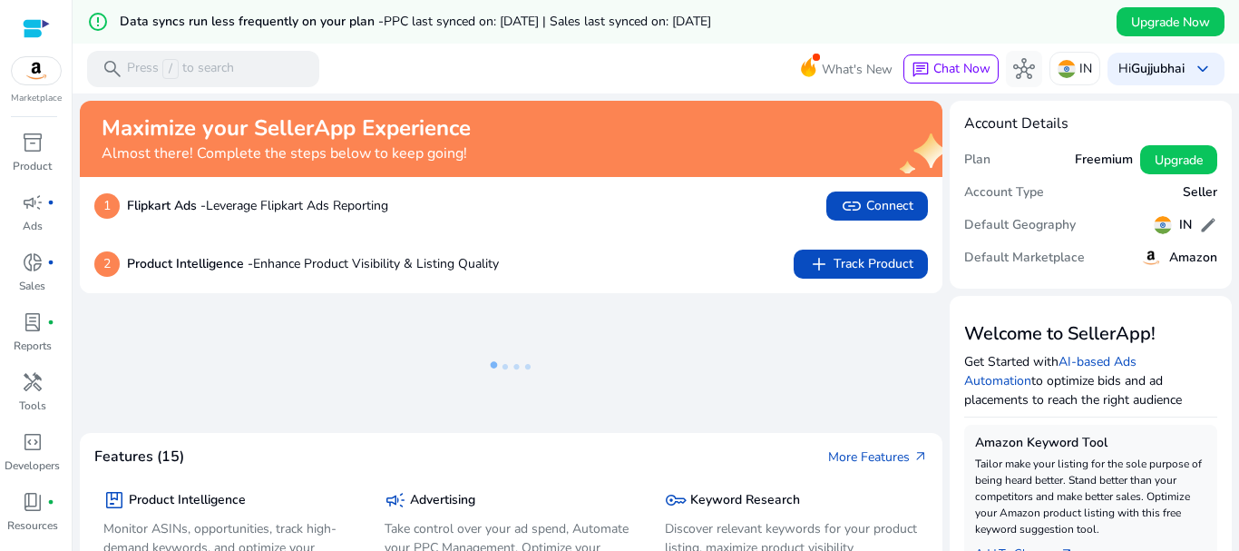
drag, startPoint x: 1071, startPoint y: 153, endPoint x: 1093, endPoint y: 155, distance: 21.8
click at [1093, 155] on h5 "Freemium" at bounding box center [1104, 159] width 58 height 15
click at [18, 148] on div "inventory_2" at bounding box center [32, 142] width 51 height 29
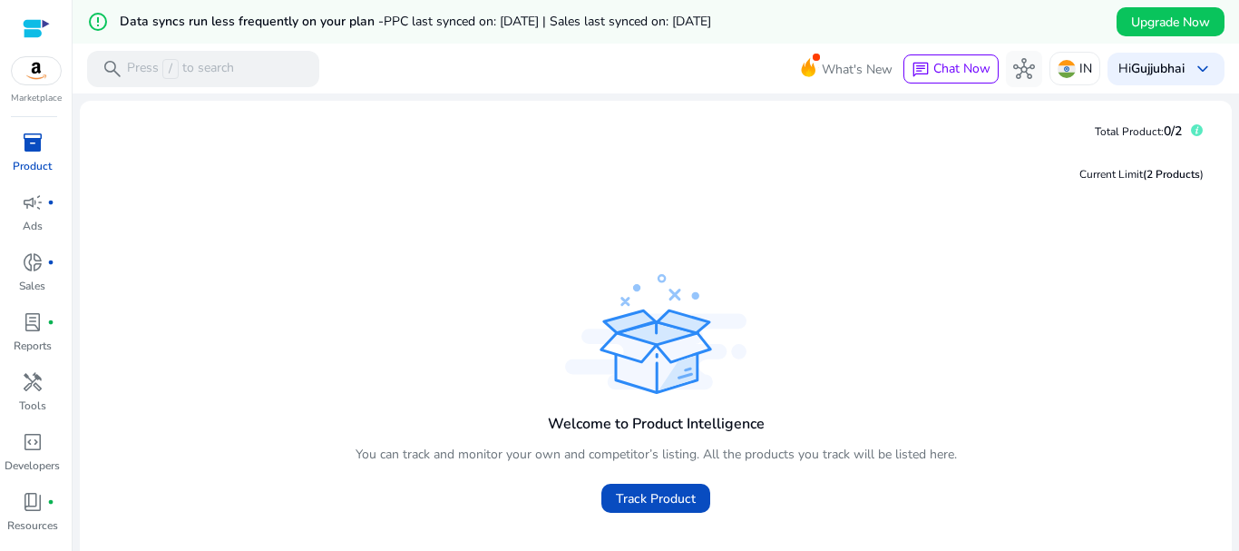
click at [484, 228] on div "Current Limit (2 Products ) Welcome to Product Intelligence You can track and m…" at bounding box center [655, 397] width 1123 height 503
click at [1128, 84] on div "Hi Gujjubhai keyboard_arrow_down" at bounding box center [1166, 69] width 117 height 33
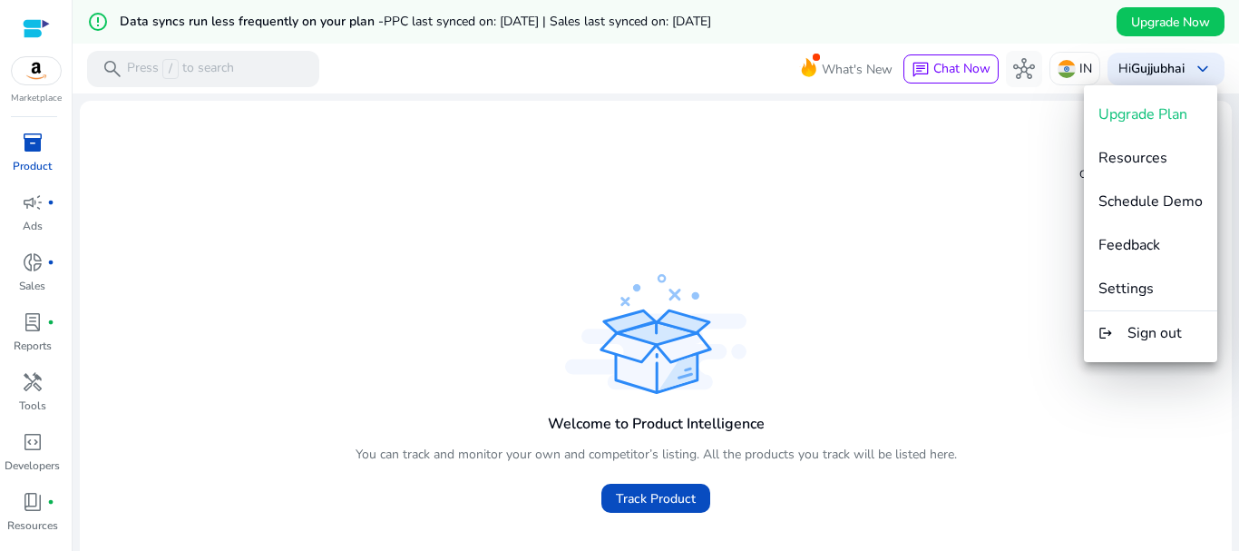
click at [976, 253] on div at bounding box center [619, 275] width 1239 height 551
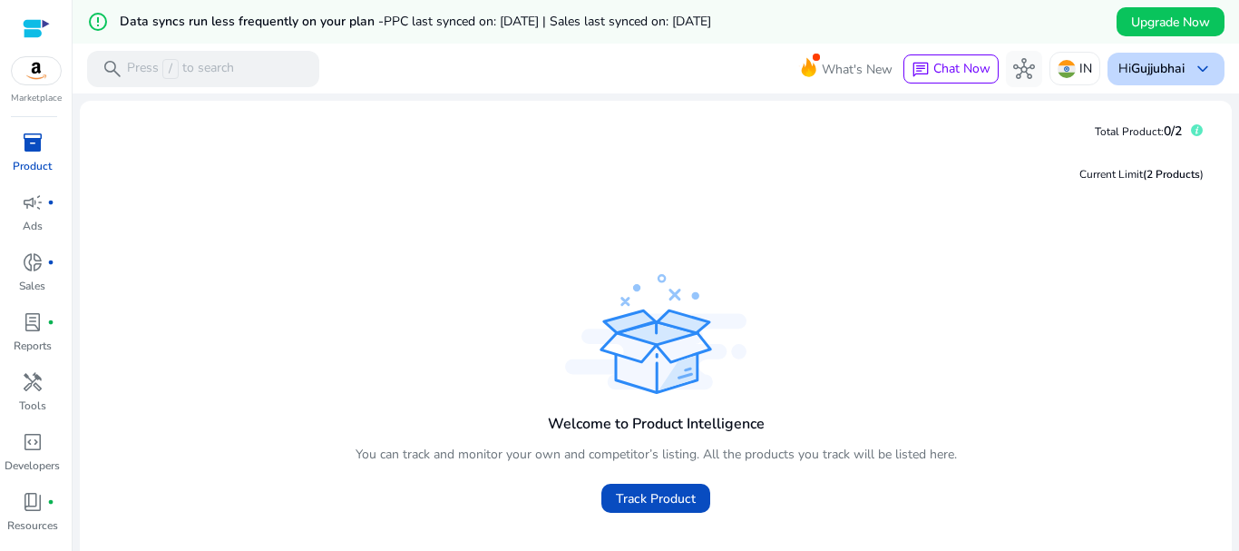
click at [1153, 84] on div "Hi Gujjubhai keyboard_arrow_down" at bounding box center [1166, 69] width 117 height 33
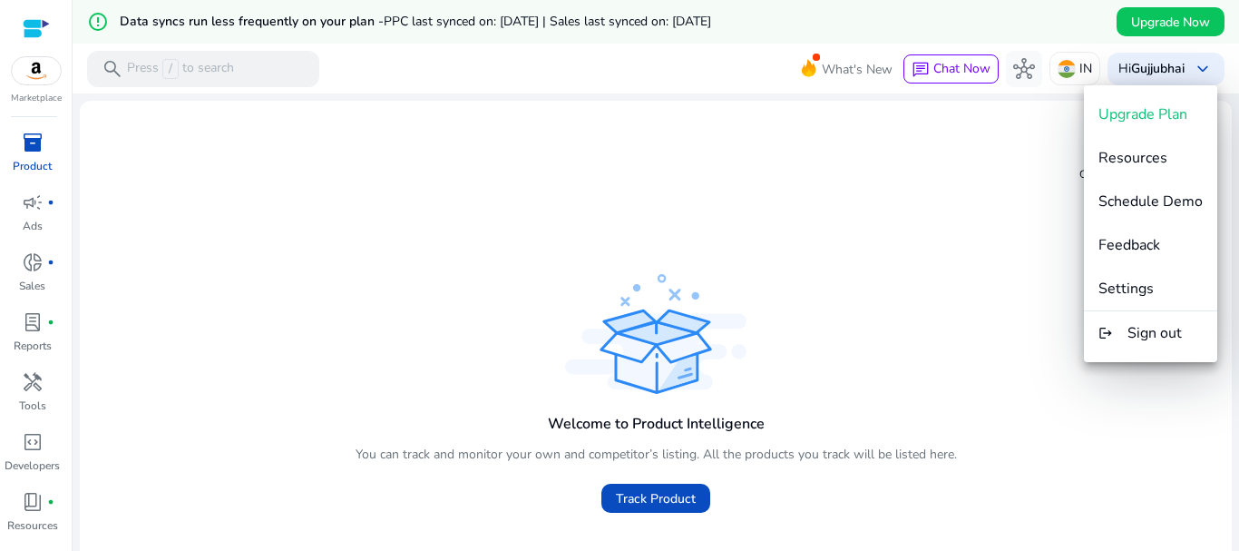
click at [663, 510] on div at bounding box center [619, 275] width 1239 height 551
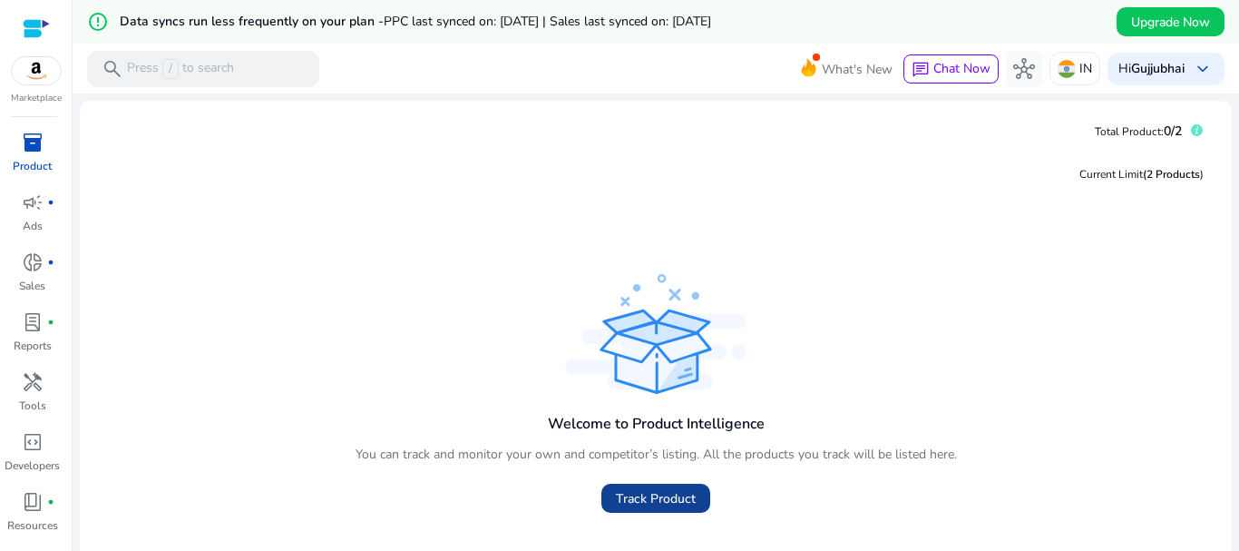
click at [669, 501] on span "Track Product" at bounding box center [656, 498] width 80 height 19
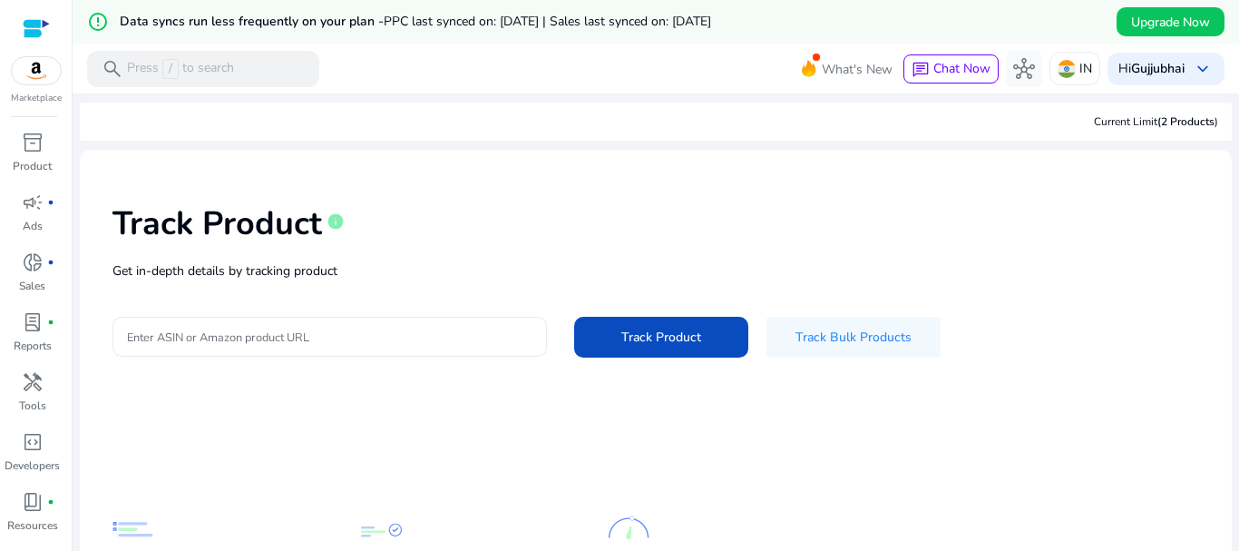
click at [435, 339] on input "Enter ASIN or Amazon product URL" at bounding box center [330, 337] width 406 height 20
paste input "**********"
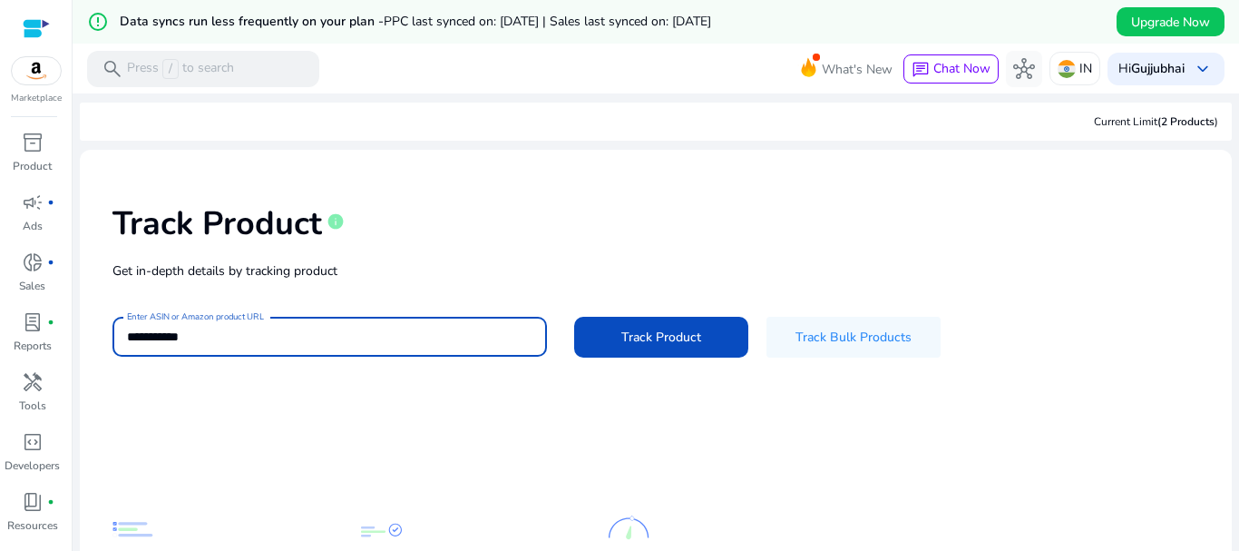
click at [324, 338] on input "**********" at bounding box center [330, 337] width 406 height 20
paste input
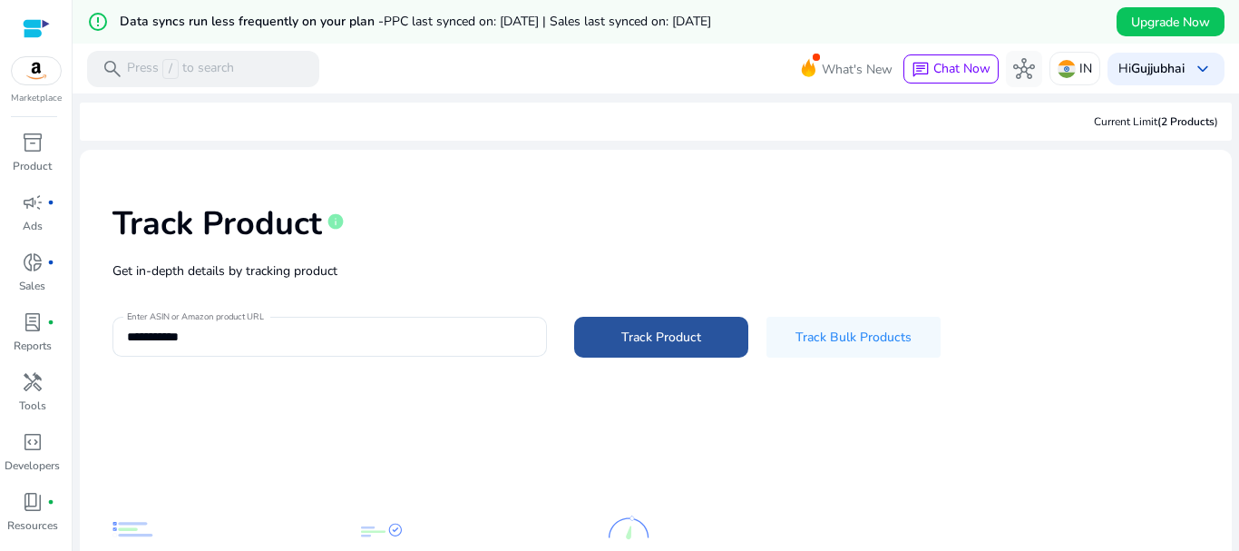
click at [637, 331] on span "Track Product" at bounding box center [661, 336] width 80 height 19
type input "**********"
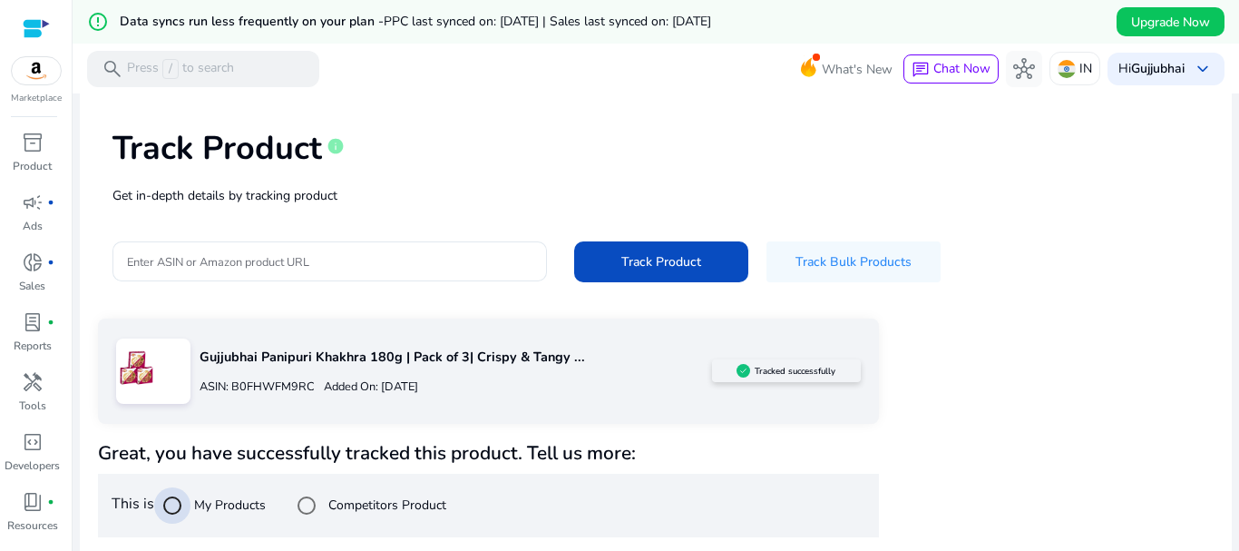
scroll to position [289, 0]
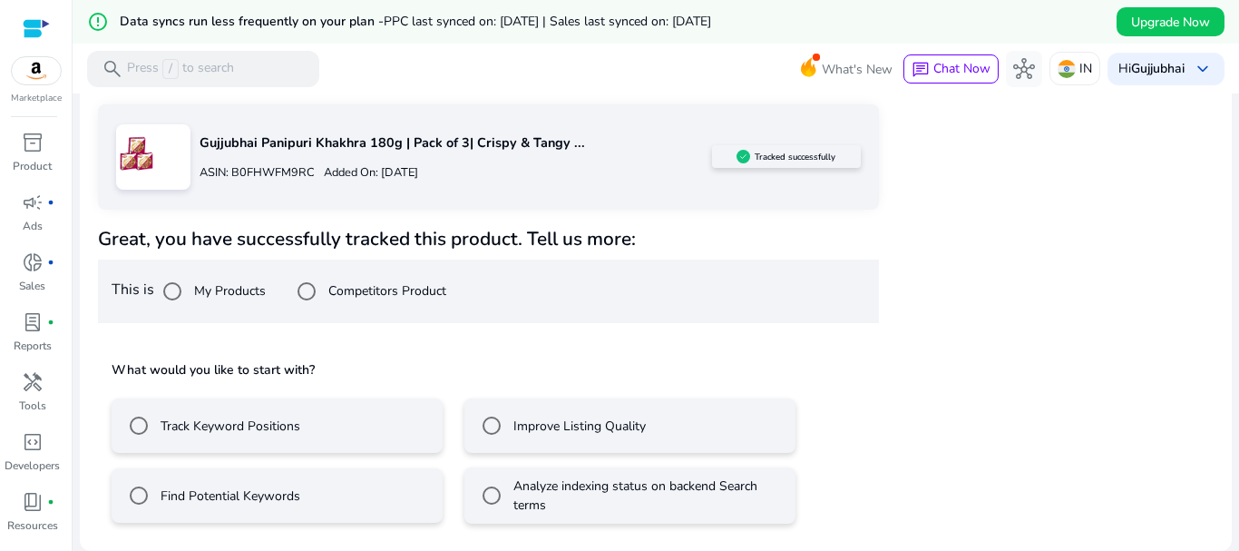
click at [512, 422] on label "Improve Listing Quality" at bounding box center [578, 425] width 136 height 19
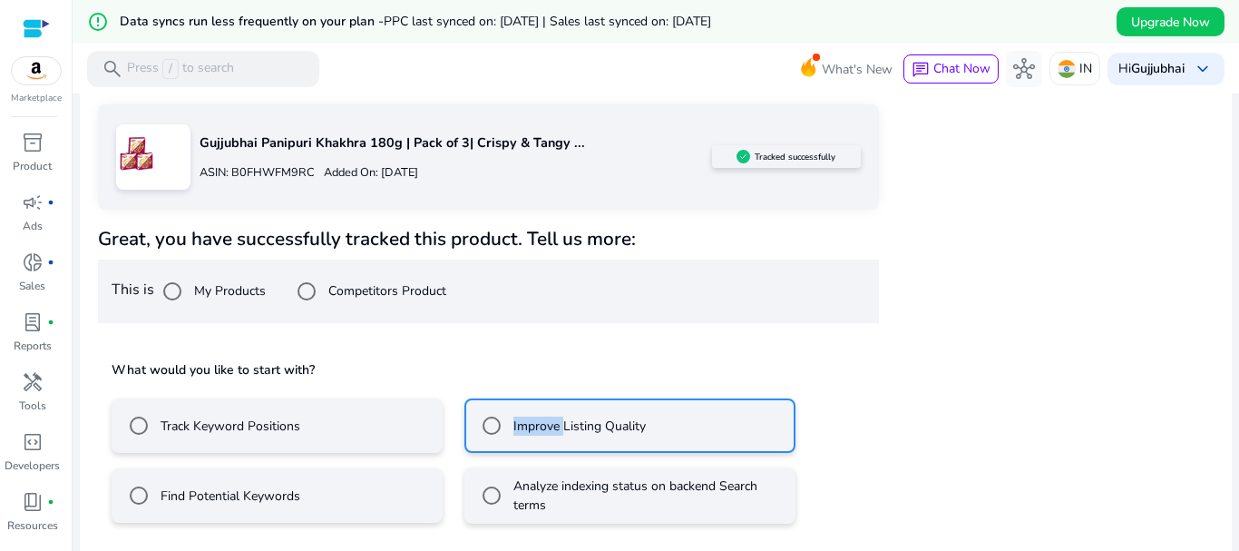
scroll to position [370, 0]
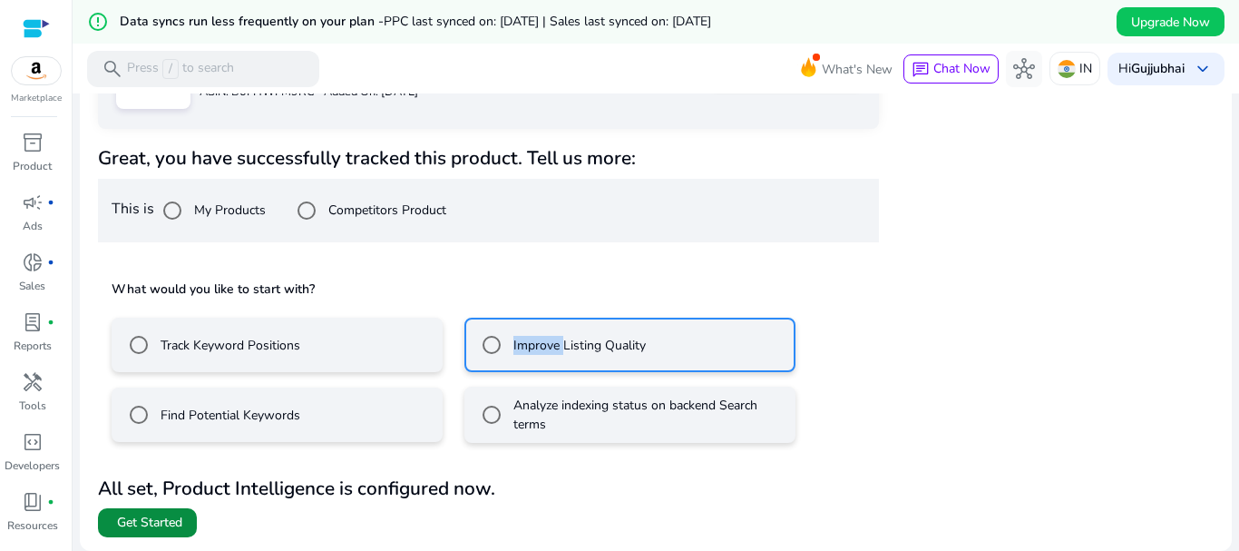
click at [144, 521] on span "Get Started" at bounding box center [149, 522] width 65 height 18
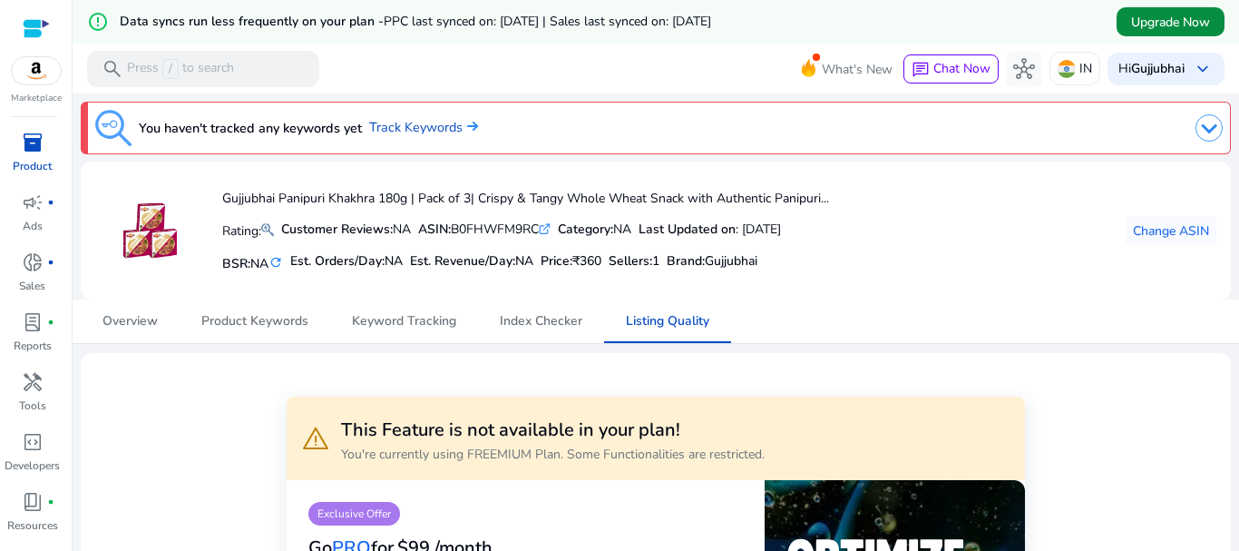
click at [1131, 24] on span "Upgrade Now" at bounding box center [1170, 22] width 79 height 19
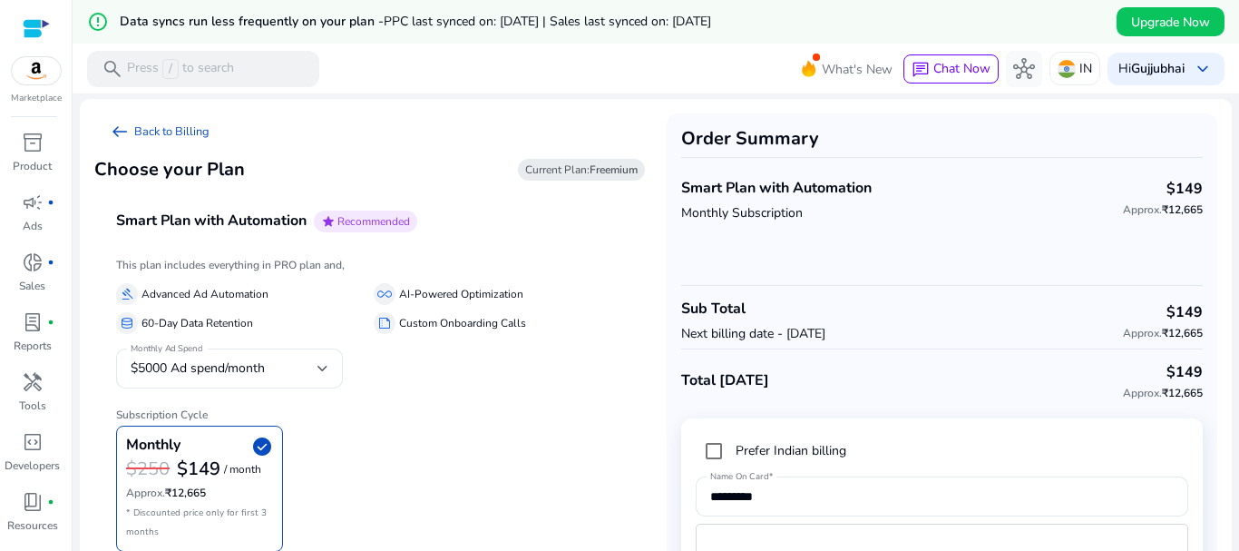
scroll to position [1, 0]
click at [330, 373] on div "Monthly Ad Spend $5000 Ad spend/month" at bounding box center [229, 369] width 227 height 40
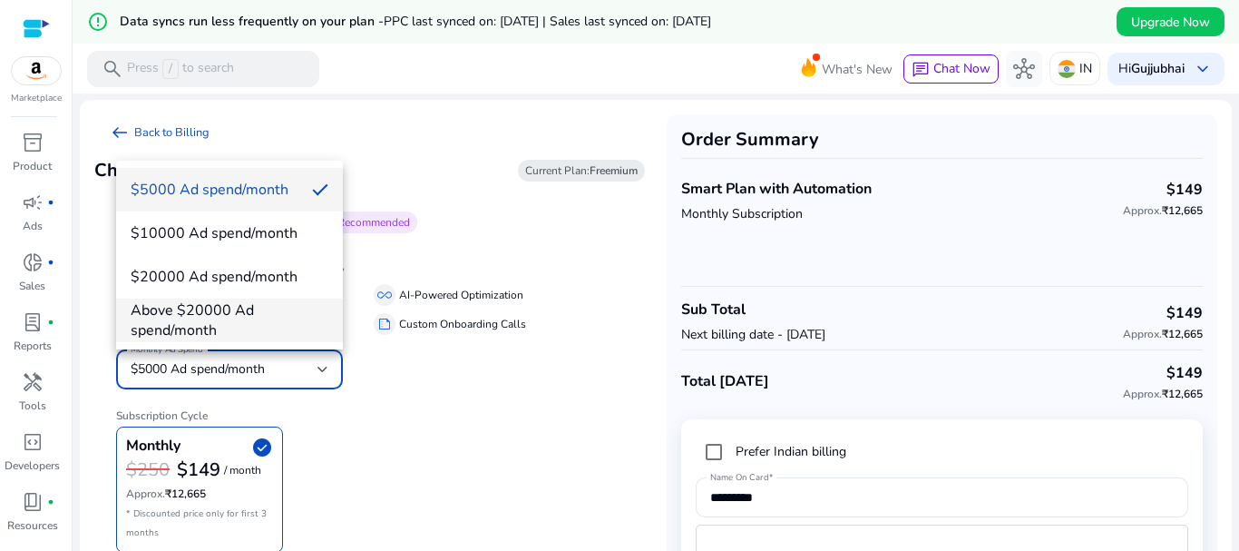
click at [279, 300] on span "Above $20000 Ad spend/month" at bounding box center [230, 320] width 198 height 40
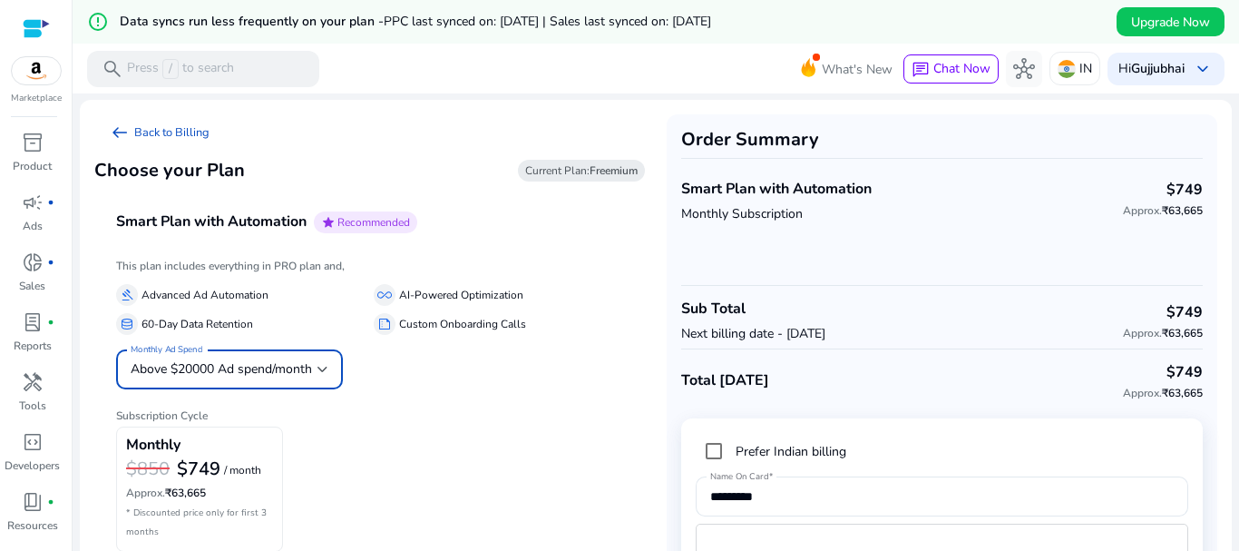
click at [295, 365] on span "Above $20000 Ad spend/month" at bounding box center [221, 368] width 181 height 17
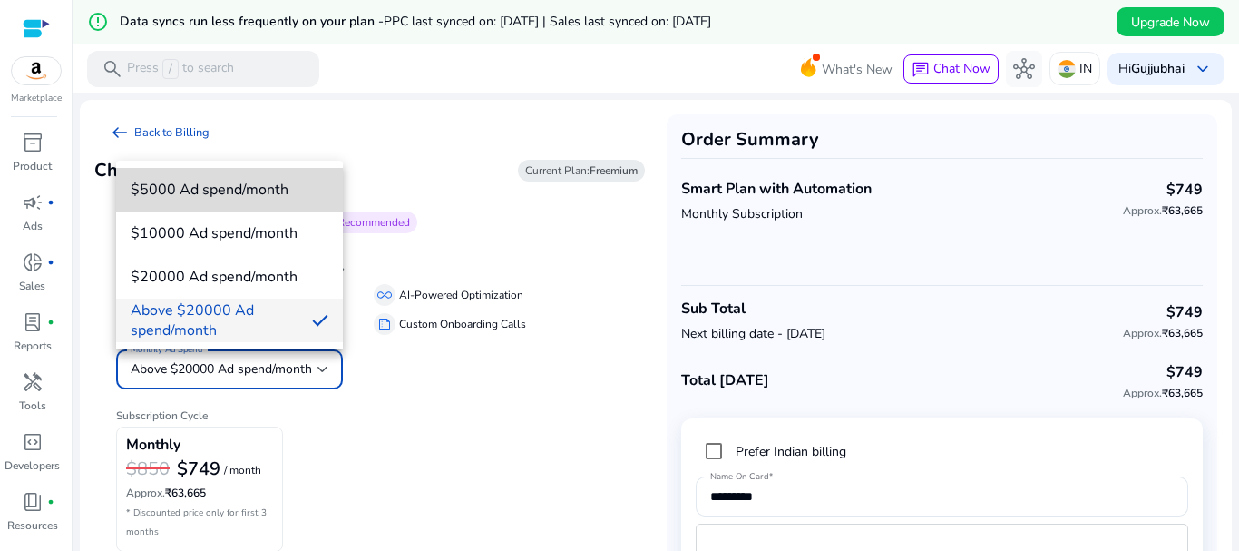
click at [268, 197] on span "$5000 Ad spend/month" at bounding box center [230, 190] width 198 height 20
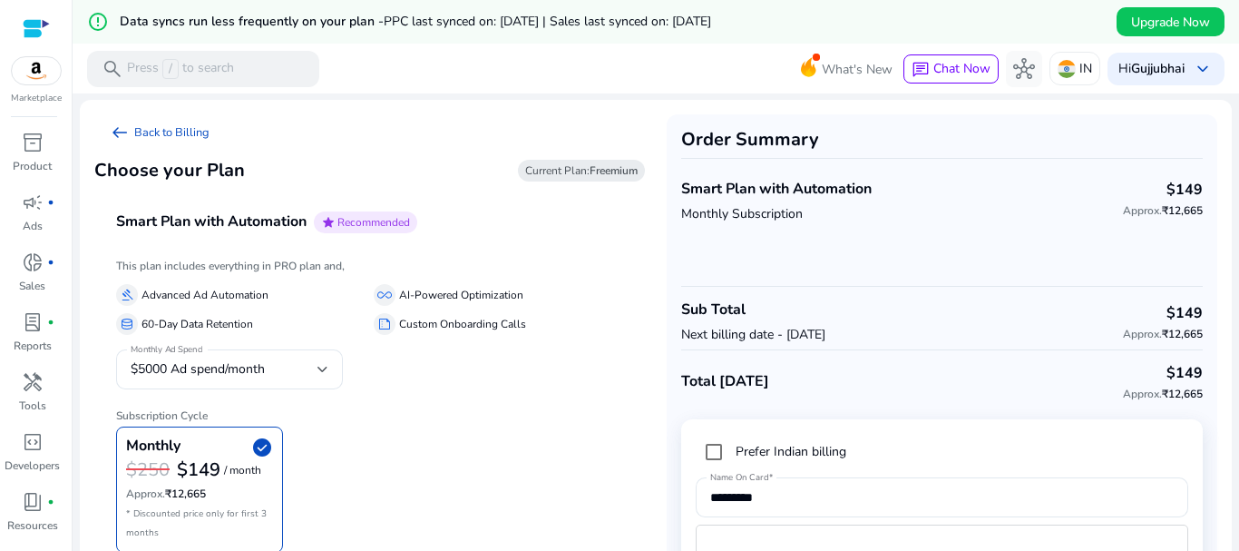
click at [540, 124] on div "arrow_left_alt Back to Billing Choose your Plan Current Plan: Freemium Smart Pl…" at bounding box center [369, 385] width 551 height 542
